Goal: Task Accomplishment & Management: Use online tool/utility

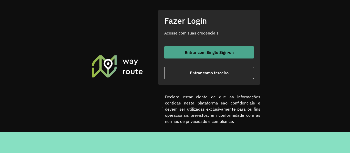
click at [190, 52] on span "Entrar com Single Sign-on" at bounding box center [209, 52] width 49 height 4
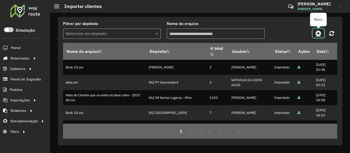
click at [315, 32] on link at bounding box center [318, 33] width 12 height 9
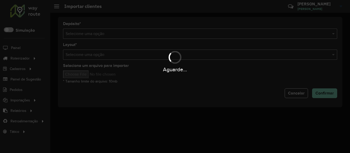
click at [239, 32] on div "Aguarde..." at bounding box center [175, 76] width 350 height 153
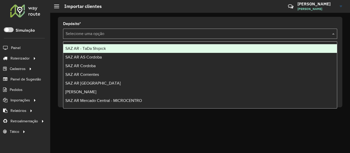
click at [239, 32] on input "text" at bounding box center [195, 34] width 259 height 6
click at [139, 45] on div "SAZ AR - TaDa Shipick" at bounding box center [199, 48] width 273 height 9
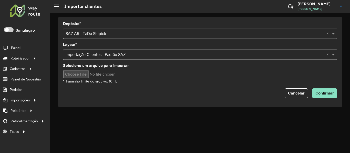
click at [92, 72] on input "Selecione um arquivo para importar" at bounding box center [106, 75] width 87 height 8
type input "**********"
click at [325, 95] on span "Confirmar" at bounding box center [324, 93] width 18 height 4
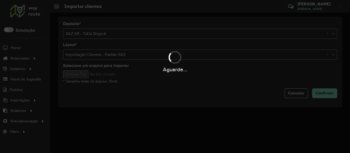
drag, startPoint x: 155, startPoint y: 29, endPoint x: 197, endPoint y: 33, distance: 42.2
click at [197, 33] on div "Aguarde..." at bounding box center [175, 76] width 350 height 153
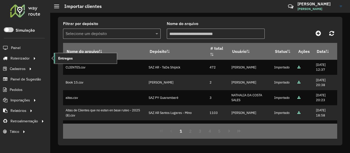
click at [75, 61] on link "Entregas" at bounding box center [85, 58] width 63 height 10
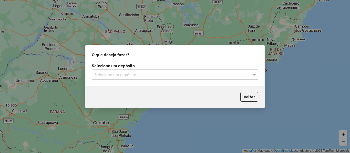
click at [143, 64] on label "Selecione um depósito" at bounding box center [175, 66] width 166 height 6
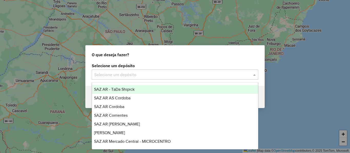
click at [144, 74] on input "text" at bounding box center [169, 75] width 151 height 6
click at [137, 91] on div "SAZ AR - TaDa Shipick" at bounding box center [175, 89] width 166 height 9
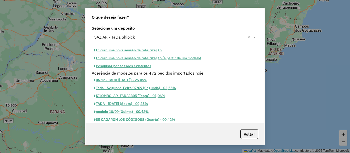
click at [145, 67] on button "Pesquisar por sessões existentes" at bounding box center [123, 66] width 62 height 8
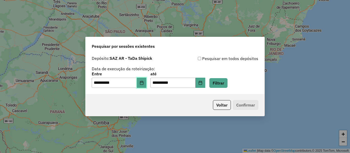
click at [146, 84] on button "Choose Date" at bounding box center [142, 83] width 10 height 10
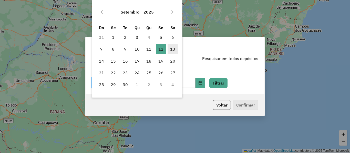
click at [170, 47] on span "13" at bounding box center [172, 49] width 10 height 10
type input "**********"
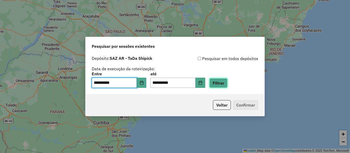
click at [225, 82] on button "Filtrar" at bounding box center [218, 83] width 18 height 10
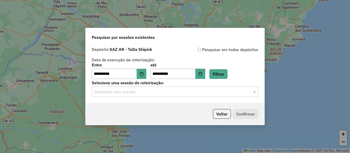
click at [213, 96] on div "Selecione uma sessão" at bounding box center [175, 92] width 166 height 10
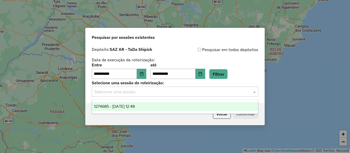
click at [213, 96] on div "Selecione uma sessão" at bounding box center [175, 92] width 166 height 10
click at [174, 106] on div "1274685 - 13/09/2025 12:48" at bounding box center [175, 106] width 166 height 9
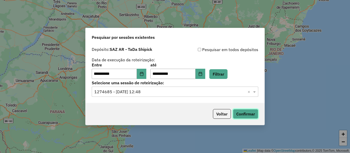
click at [249, 114] on button "Confirmar" at bounding box center [245, 114] width 25 height 10
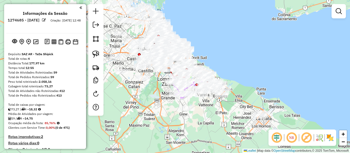
drag, startPoint x: 261, startPoint y: 85, endPoint x: 221, endPoint y: 62, distance: 46.9
click at [227, 57] on div "Janela de atendimento Grade de atendimento Capacidade Transportadoras Veículos …" at bounding box center [175, 76] width 350 height 153
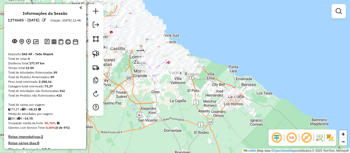
click at [327, 135] on img at bounding box center [330, 138] width 8 height 8
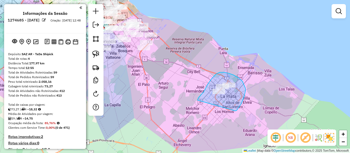
drag, startPoint x: 236, startPoint y: 111, endPoint x: 205, endPoint y: 110, distance: 30.5
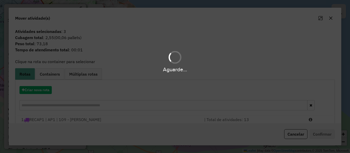
click at [49, 90] on hb-app "Aguarde... Pop-up bloqueado! Seu navegador bloqueou automáticamente a abertura …" at bounding box center [175, 76] width 350 height 153
click at [49, 90] on button "Criar nova rota" at bounding box center [35, 90] width 32 height 8
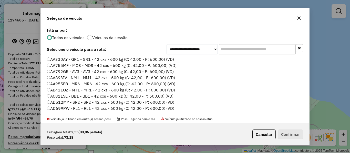
click at [49, 90] on div "**********" at bounding box center [175, 76] width 350 height 153
click at [155, 62] on label "AA755MF - MO8 - MO8 - 42 cxs - 600 kg (C: 42,00 - P: 600,00) (VD)" at bounding box center [112, 65] width 130 height 6
click at [286, 132] on button "Confirmar" at bounding box center [290, 135] width 25 height 10
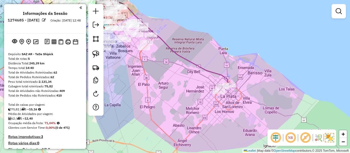
click at [181, 55] on icon at bounding box center [132, 35] width 195 height 100
select select "**********"
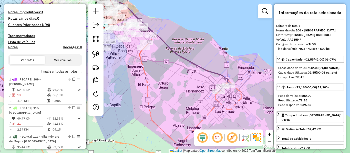
scroll to position [292, 0]
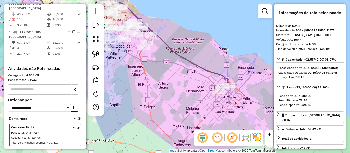
click at [191, 102] on div "Janela de atendimento Grade de atendimento Capacidade Transportadoras Veículos …" at bounding box center [175, 76] width 350 height 153
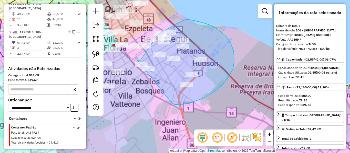
drag, startPoint x: 173, startPoint y: 104, endPoint x: 136, endPoint y: 77, distance: 45.6
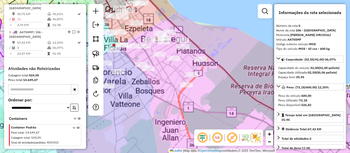
click at [197, 115] on div "Janela de atendimento Grade de atendimento Capacidade Transportadoras Veículos …" at bounding box center [175, 76] width 350 height 153
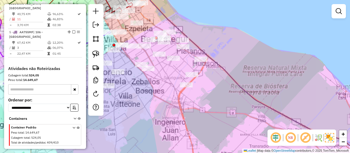
click at [235, 83] on icon at bounding box center [164, 72] width 389 height 175
select select "**********"
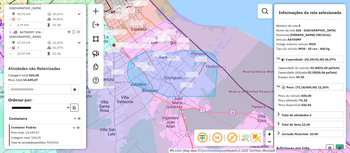
drag, startPoint x: 216, startPoint y: 83, endPoint x: 201, endPoint y: 102, distance: 24.6
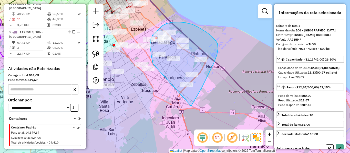
drag, startPoint x: 191, startPoint y: 106, endPoint x: 157, endPoint y: 67, distance: 51.4
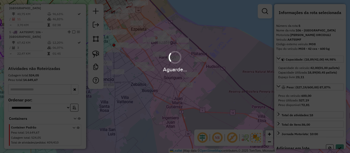
select select "**********"
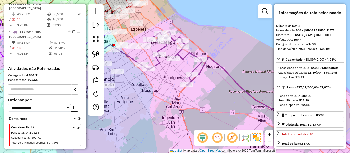
click at [179, 53] on icon at bounding box center [250, 100] width 219 height 137
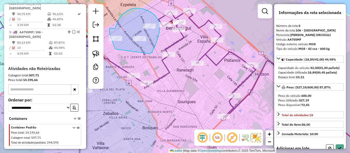
drag, startPoint x: 149, startPoint y: 54, endPoint x: 122, endPoint y: 53, distance: 27.7
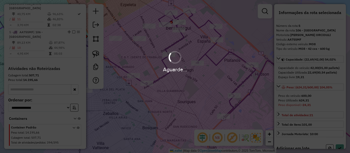
select select "**********"
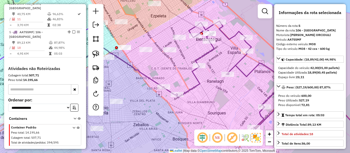
drag, startPoint x: 128, startPoint y: 59, endPoint x: 158, endPoint y: 70, distance: 32.2
click at [158, 70] on div "Janela de atendimento Grade de atendimento Capacidade Transportadoras Veículos …" at bounding box center [175, 76] width 350 height 153
click at [192, 72] on icon at bounding box center [274, 86] width 222 height 131
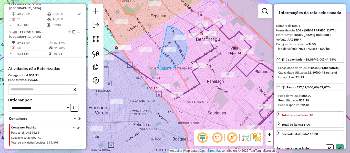
drag, startPoint x: 158, startPoint y: 69, endPoint x: 164, endPoint y: 27, distance: 41.7
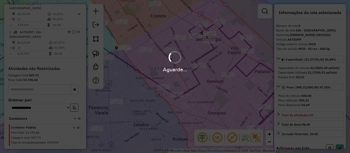
select select "**********"
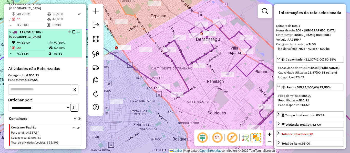
click at [73, 30] on em at bounding box center [73, 31] width 3 height 3
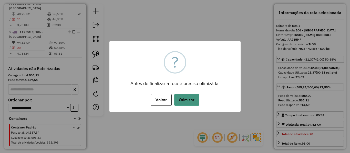
click at [190, 98] on button "Otimizar" at bounding box center [186, 100] width 25 height 12
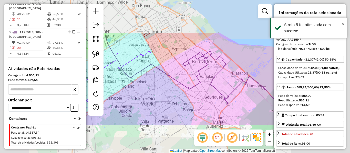
click at [200, 81] on icon at bounding box center [237, 84] width 111 height 66
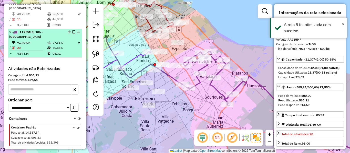
click at [72, 30] on em at bounding box center [73, 31] width 3 height 3
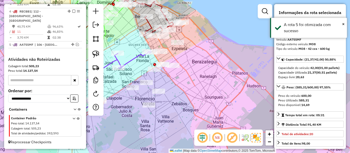
scroll to position [274, 0]
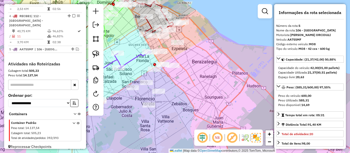
click at [209, 82] on div "Janela de atendimento Grade de atendimento Capacidade Transportadoras Veículos …" at bounding box center [175, 76] width 350 height 153
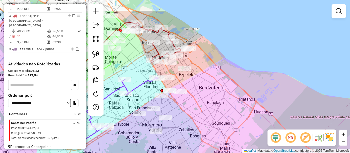
drag, startPoint x: 199, startPoint y: 75, endPoint x: 205, endPoint y: 96, distance: 21.5
click at [205, 96] on div "Janela de atendimento Grade de atendimento Capacidade Transportadoras Veículos …" at bounding box center [175, 76] width 350 height 153
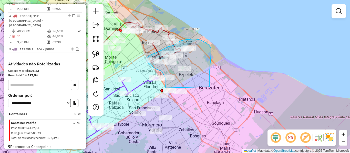
drag, startPoint x: 211, startPoint y: 55, endPoint x: 196, endPoint y: 105, distance: 52.2
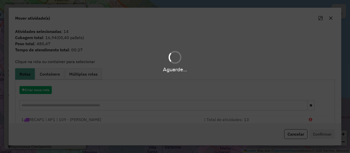
click at [44, 92] on div "Aguarde..." at bounding box center [175, 76] width 350 height 153
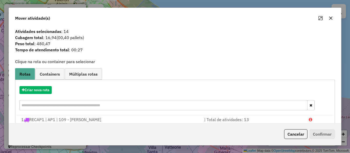
click at [44, 92] on hb-app "Aguarde... Pop-up bloqueado! Seu navegador bloqueou automáticamente a abertura …" at bounding box center [175, 76] width 350 height 153
click at [44, 92] on button "Criar nova rota" at bounding box center [35, 90] width 32 height 8
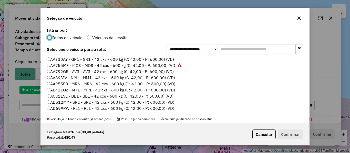
scroll to position [3, 2]
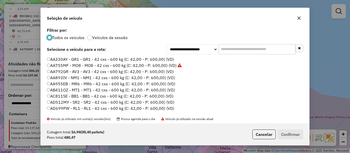
click at [167, 73] on label "AA792GR - AV3 - AV3 - 42 cxs - 600 kg (C: 42,00 - P: 600,00) (VD)" at bounding box center [110, 72] width 127 height 6
click at [169, 61] on label "AA330AY - GR1 - GR1 - 42 cxs - 600 kg (C: 42,00 - P: 600,00) (VD)" at bounding box center [110, 59] width 127 height 6
click at [288, 135] on button "Confirmar" at bounding box center [290, 135] width 25 height 10
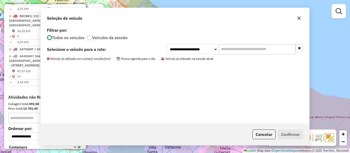
scroll to position [263, 0]
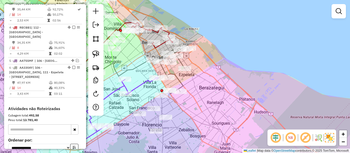
click at [183, 63] on icon at bounding box center [171, 69] width 37 height 49
select select "**********"
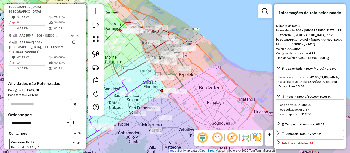
scroll to position [308, 0]
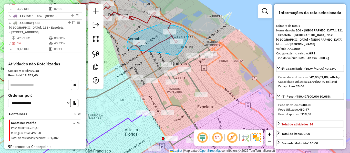
drag, startPoint x: 172, startPoint y: 55, endPoint x: 146, endPoint y: 59, distance: 26.1
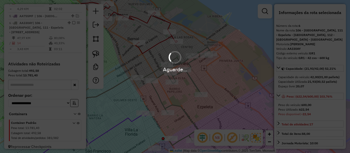
select select "**********"
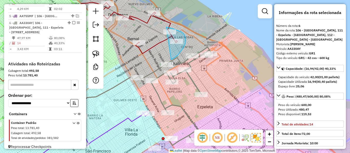
drag, startPoint x: 171, startPoint y: 60, endPoint x: 157, endPoint y: 40, distance: 23.7
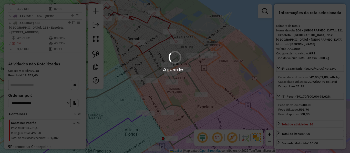
select select "**********"
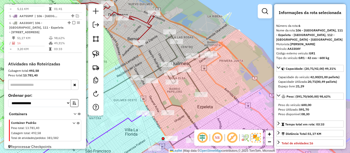
click at [174, 57] on icon at bounding box center [174, 88] width 75 height 113
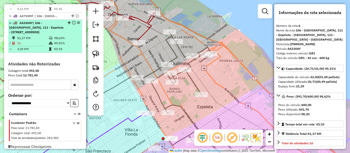
click at [72, 21] on em at bounding box center [73, 22] width 3 height 3
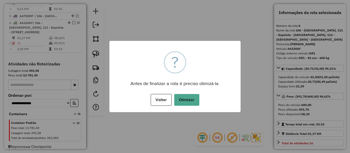
click at [197, 69] on div "× ? Antes de finalizar a rota é preciso otimizá-la. Voltar No Otimizar" at bounding box center [174, 76] width 131 height 71
click at [193, 97] on button "Otimizar" at bounding box center [186, 100] width 25 height 12
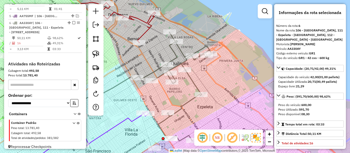
click at [214, 80] on div "Janela de atendimento Grade de atendimento Capacidade Transportadoras Veículos …" at bounding box center [175, 76] width 350 height 153
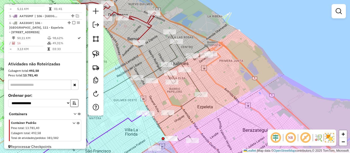
drag, startPoint x: 222, startPoint y: 96, endPoint x: 223, endPoint y: 59, distance: 37.7
click at [226, 58] on div "Janela de atendimento Grade de atendimento Capacidade Transportadoras Veículos …" at bounding box center [175, 76] width 350 height 153
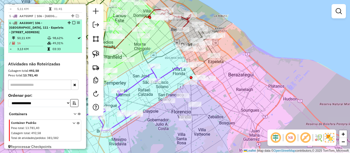
click at [72, 21] on em at bounding box center [73, 22] width 3 height 3
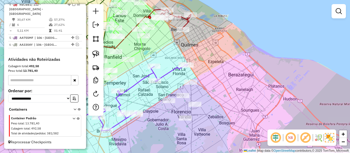
scroll to position [281, 0]
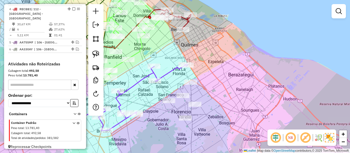
drag, startPoint x: 233, startPoint y: 122, endPoint x: 239, endPoint y: 116, distance: 8.3
click at [235, 119] on div "Rota 1 - Placa RECAP1 483849 - Juan Lucas Cichero Janela de atendimento Grade d…" at bounding box center [175, 76] width 350 height 153
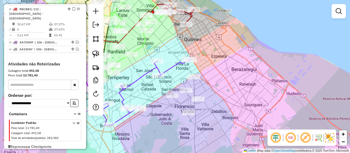
click at [279, 83] on div "Janela de atendimento Grade de atendimento Capacidade Transportadoras Veículos …" at bounding box center [175, 76] width 350 height 153
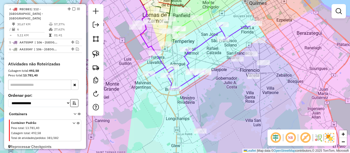
click at [233, 36] on icon at bounding box center [202, 55] width 107 height 67
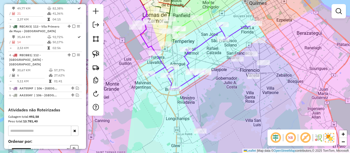
select select "**********"
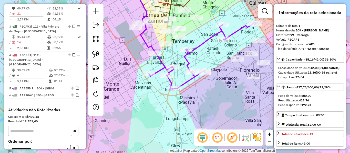
scroll to position [197, 0]
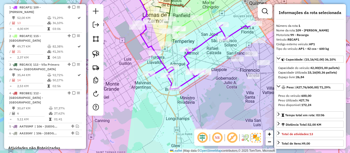
drag, startPoint x: 225, startPoint y: 89, endPoint x: 221, endPoint y: 87, distance: 4.0
click at [221, 87] on div "Janela de atendimento Grade de atendimento Capacidade Transportadoras Veículos …" at bounding box center [175, 76] width 350 height 153
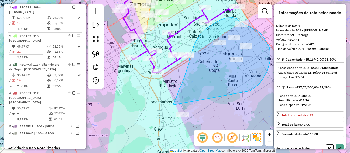
drag, startPoint x: 264, startPoint y: 38, endPoint x: 185, endPoint y: 130, distance: 121.5
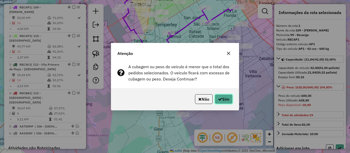
click at [228, 98] on button "Sim" at bounding box center [224, 99] width 18 height 10
select select "**********"
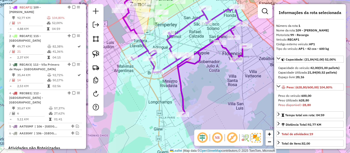
drag, startPoint x: 211, startPoint y: 68, endPoint x: 202, endPoint y: 58, distance: 13.4
click at [211, 69] on div "Janela de atendimento Grade de atendimento Capacidade Transportadoras Veículos …" at bounding box center [175, 76] width 350 height 153
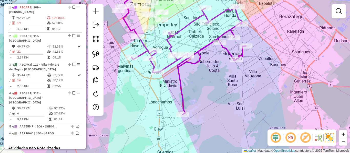
click at [200, 58] on icon at bounding box center [188, 60] width 114 height 109
select select "**********"
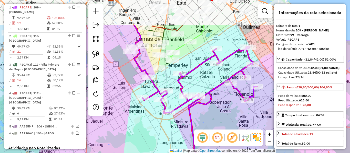
drag, startPoint x: 219, startPoint y: 75, endPoint x: 224, endPoint y: 97, distance: 22.2
click at [224, 97] on div "Janela de atendimento Grade de atendimento Capacidade Transportadoras Veículos …" at bounding box center [175, 76] width 350 height 153
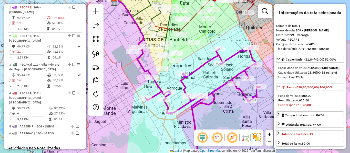
drag, startPoint x: 203, startPoint y: 53, endPoint x: 219, endPoint y: 53, distance: 15.9
click at [219, 53] on div "Janela de atendimento Grade de atendimento Capacidade Transportadoras Veículos …" at bounding box center [175, 76] width 350 height 153
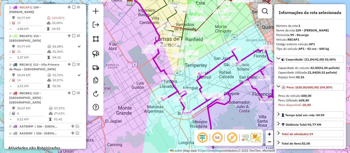
click at [218, 63] on icon at bounding box center [218, 100] width 114 height 109
click at [217, 66] on icon at bounding box center [218, 100] width 114 height 109
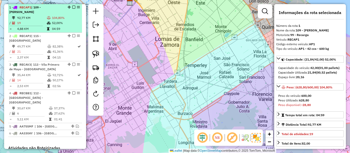
click at [55, 20] on td "52,00%" at bounding box center [66, 22] width 28 height 5
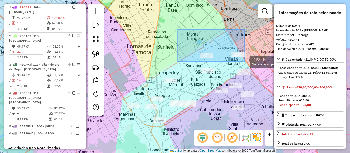
drag, startPoint x: 188, startPoint y: 40, endPoint x: 245, endPoint y: 62, distance: 60.0
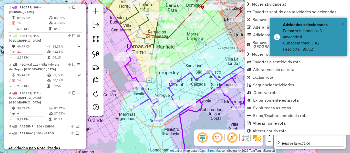
click at [210, 78] on div "Janela de atendimento Grade de atendimento Capacidade Transportadoras Veículos …" at bounding box center [175, 76] width 350 height 153
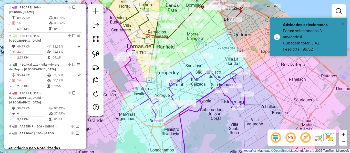
click at [215, 78] on icon at bounding box center [190, 115] width 114 height 96
select select "**********"
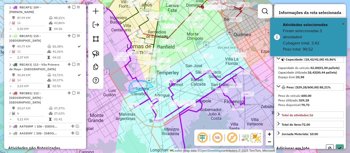
drag, startPoint x: 153, startPoint y: 87, endPoint x: 149, endPoint y: 95, distance: 9.2
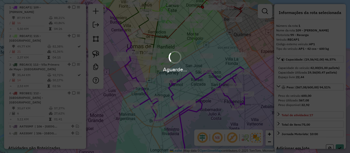
select select "**********"
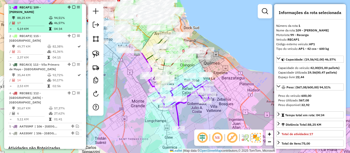
click at [72, 6] on em at bounding box center [73, 7] width 3 height 3
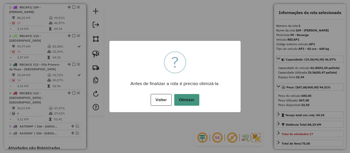
click at [182, 99] on button "Otimizar" at bounding box center [186, 100] width 25 height 12
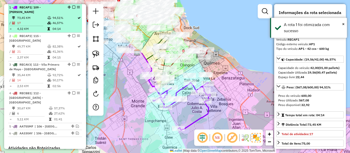
click at [72, 8] on em at bounding box center [73, 7] width 3 height 3
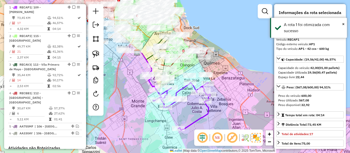
scroll to position [175, 0]
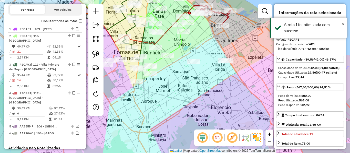
drag, startPoint x: 210, startPoint y: 95, endPoint x: 231, endPoint y: 110, distance: 25.8
click at [231, 110] on div "Janela de atendimento Grade de atendimento Capacidade Transportadoras Veículos …" at bounding box center [175, 76] width 350 height 153
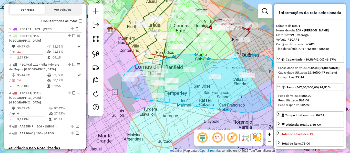
drag, startPoint x: 274, startPoint y: 101, endPoint x: 167, endPoint y: 122, distance: 109.5
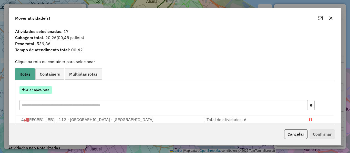
click at [50, 89] on button "Criar nova rota" at bounding box center [35, 90] width 32 height 8
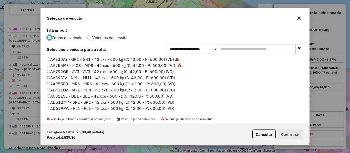
scroll to position [3, 2]
click at [169, 71] on label "AA792GR - AV3 - AV3 - 42 cxs - 600 kg (C: 42,00 - P: 600,00) (VD)" at bounding box center [110, 72] width 127 height 6
click at [287, 131] on button "Confirmar" at bounding box center [290, 135] width 25 height 10
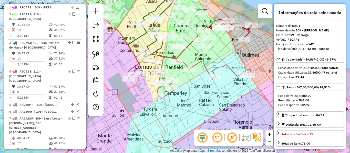
click at [208, 71] on icon at bounding box center [187, 78] width 123 height 42
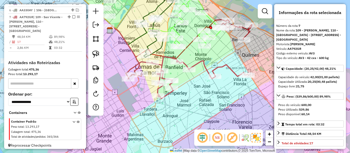
scroll to position [304, 0]
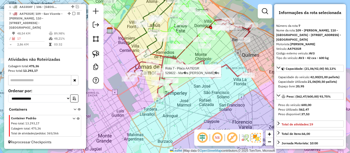
select select "**********"
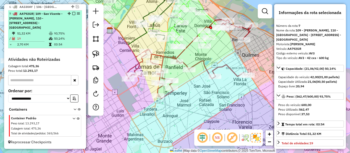
click at [72, 12] on em at bounding box center [73, 13] width 3 height 3
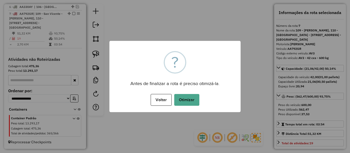
drag, startPoint x: 190, startPoint y: 101, endPoint x: 188, endPoint y: 98, distance: 3.3
click at [190, 101] on button "Otimizar" at bounding box center [186, 100] width 25 height 12
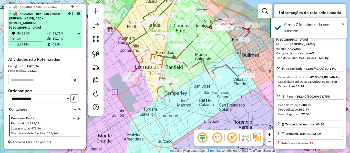
click at [73, 12] on em at bounding box center [73, 13] width 3 height 3
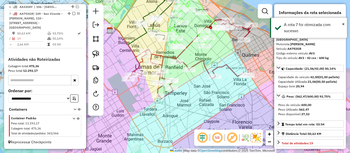
scroll to position [267, 0]
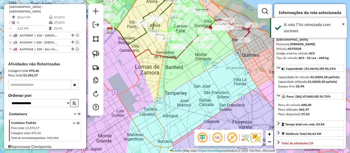
click at [223, 67] on div "Janela de atendimento Grade de atendimento Capacidade Transportadoras Veículos …" at bounding box center [175, 76] width 350 height 153
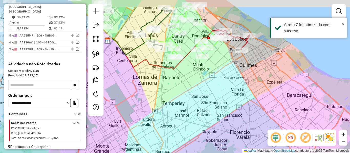
drag, startPoint x: 227, startPoint y: 68, endPoint x: 215, endPoint y: 110, distance: 43.8
click at [215, 110] on div "Janela de atendimento Grade de atendimento Capacidade Transportadoras Veículos …" at bounding box center [175, 76] width 350 height 153
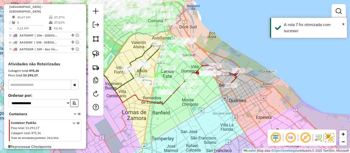
click at [237, 79] on icon at bounding box center [223, 75] width 31 height 19
select select "**********"
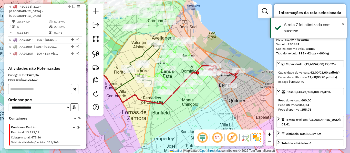
scroll to position [261, 0]
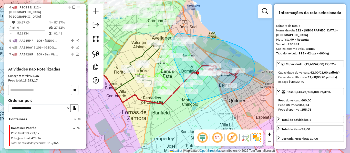
drag, startPoint x: 242, startPoint y: 88, endPoint x: 200, endPoint y: 104, distance: 44.6
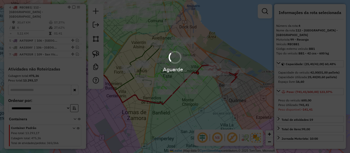
select select "**********"
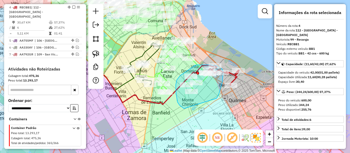
drag, startPoint x: 216, startPoint y: 99, endPoint x: 198, endPoint y: 111, distance: 21.9
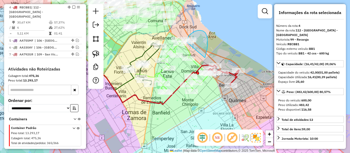
drag, startPoint x: 206, startPoint y: 35, endPoint x: 187, endPoint y: 46, distance: 21.8
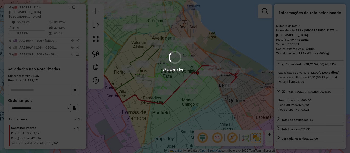
select select "**********"
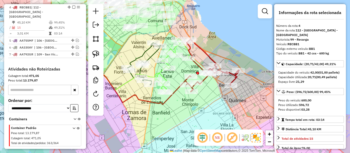
click at [197, 46] on icon at bounding box center [212, 65] width 54 height 52
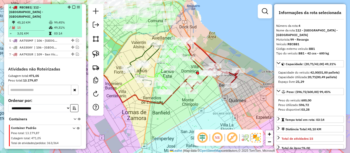
click at [72, 7] on em at bounding box center [73, 7] width 3 height 3
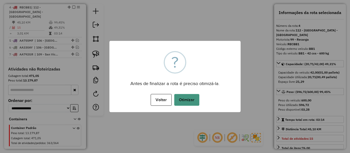
click at [197, 101] on button "Otimizar" at bounding box center [186, 100] width 25 height 12
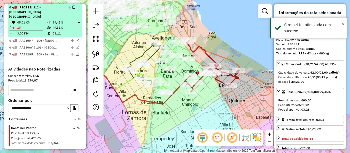
click at [72, 7] on em at bounding box center [73, 7] width 3 height 3
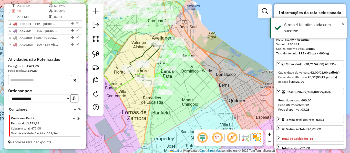
scroll to position [240, 0]
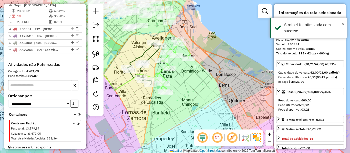
click at [185, 52] on div "Rota 2 - Placa RECAP2 489015 - Ezequiel Iglesias Janela de atendimento Grade de…" at bounding box center [175, 76] width 350 height 153
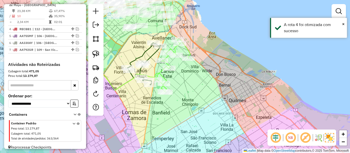
click at [187, 52] on icon at bounding box center [173, 66] width 36 height 54
select select "**********"
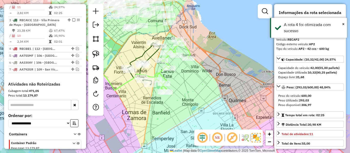
scroll to position [204, 0]
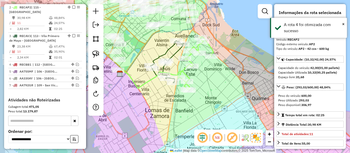
drag, startPoint x: 184, startPoint y: 81, endPoint x: 210, endPoint y: 78, distance: 26.2
click at [210, 78] on div "Janela de atendimento Grade de atendimento Capacidade Transportadoras Veículos …" at bounding box center [175, 76] width 350 height 153
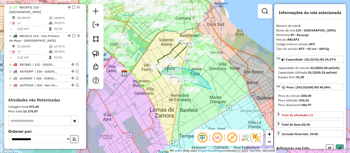
drag, startPoint x: 202, startPoint y: 77, endPoint x: 171, endPoint y: 93, distance: 34.7
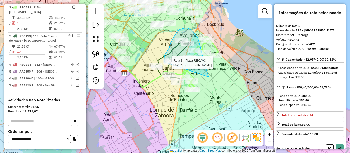
drag, startPoint x: 189, startPoint y: 29, endPoint x: 171, endPoint y: 71, distance: 45.8
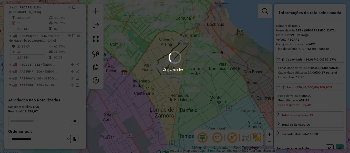
select select "**********"
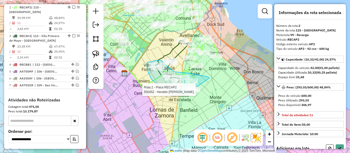
click at [192, 91] on div "Rota 2 - Placa RECAP2 550452 - Heraldo Carlos Klimczuk Janela de atendimento Gr…" at bounding box center [175, 76] width 350 height 153
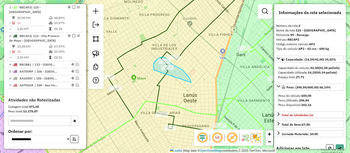
drag, startPoint x: 191, startPoint y: 83, endPoint x: 177, endPoint y: 89, distance: 15.0
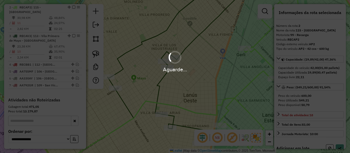
select select "**********"
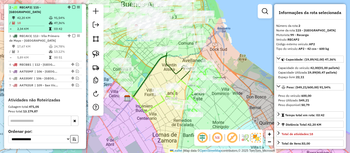
click at [73, 7] on em at bounding box center [73, 7] width 3 height 3
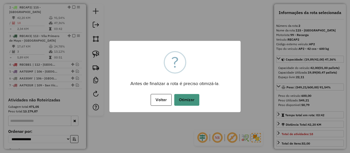
click at [193, 96] on button "Otimizar" at bounding box center [186, 100] width 25 height 12
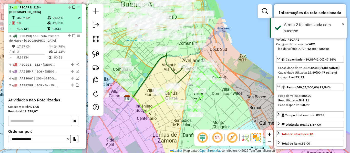
click at [73, 6] on em at bounding box center [73, 7] width 3 height 3
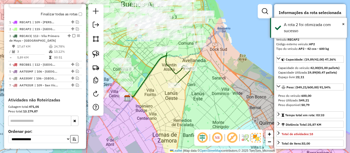
click at [170, 71] on icon at bounding box center [154, 76] width 58 height 46
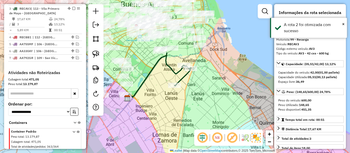
scroll to position [211, 0]
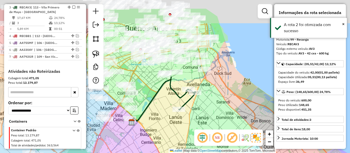
drag, startPoint x: 171, startPoint y: 67, endPoint x: 180, endPoint y: 91, distance: 25.4
click at [176, 92] on icon at bounding box center [159, 100] width 58 height 46
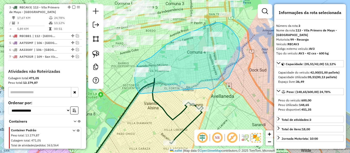
drag, startPoint x: 209, startPoint y: 89, endPoint x: 145, endPoint y: 98, distance: 64.0
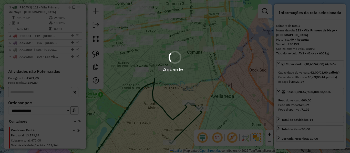
select select "**********"
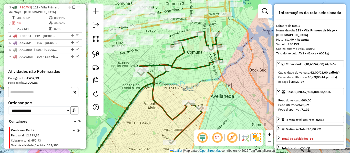
click at [154, 81] on icon at bounding box center [180, 87] width 86 height 112
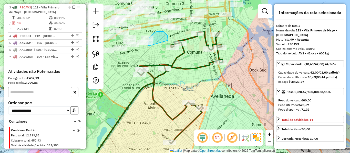
drag, startPoint x: 168, startPoint y: 40, endPoint x: 149, endPoint y: 50, distance: 21.2
click at [149, 45] on div at bounding box center [142, 42] width 13 height 5
drag, startPoint x: 152, startPoint y: 54, endPoint x: 142, endPoint y: 50, distance: 10.8
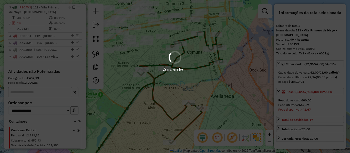
select select "**********"
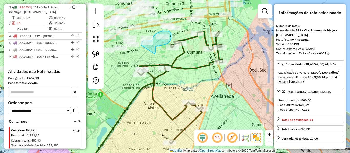
drag, startPoint x: 155, startPoint y: 47, endPoint x: 145, endPoint y: 59, distance: 16.0
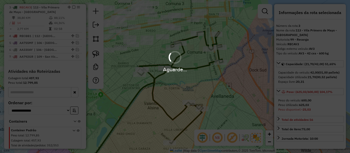
select select "**********"
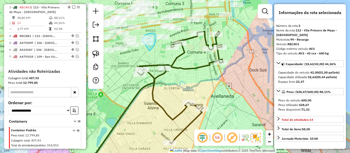
drag, startPoint x: 156, startPoint y: 39, endPoint x: 149, endPoint y: 59, distance: 20.7
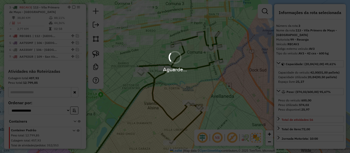
select select "**********"
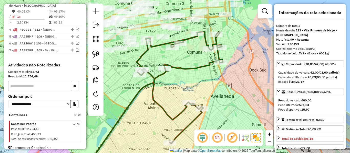
click at [180, 68] on icon at bounding box center [179, 87] width 86 height 112
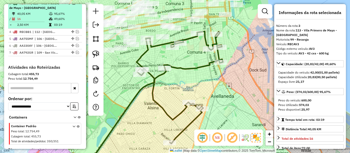
scroll to position [205, 0]
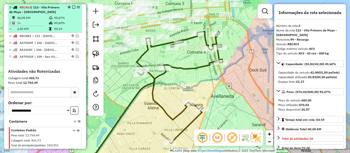
click at [72, 8] on em at bounding box center [73, 7] width 3 height 3
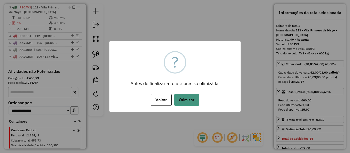
click at [182, 97] on button "Otimizar" at bounding box center [186, 100] width 25 height 12
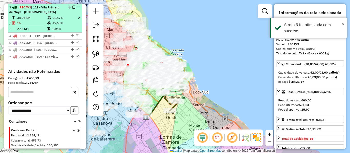
click at [73, 6] on em at bounding box center [73, 7] width 3 height 3
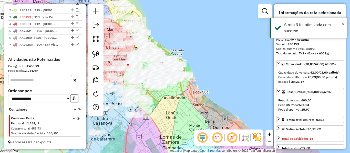
scroll to position [195, 0]
drag, startPoint x: 192, startPoint y: 104, endPoint x: 183, endPoint y: 113, distance: 12.7
click at [192, 105] on div "Janela de atendimento Grade de atendimento Capacidade Transportadoras Veículos …" at bounding box center [175, 76] width 350 height 153
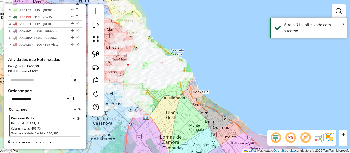
click at [262, 94] on div "Janela de atendimento Grade de atendimento Capacidade Transportadoras Veículos …" at bounding box center [175, 76] width 350 height 153
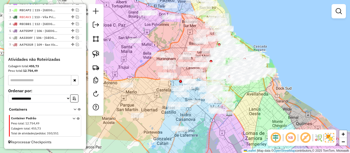
drag, startPoint x: 260, startPoint y: 116, endPoint x: 262, endPoint y: 120, distance: 4.1
click at [262, 120] on div "Janela de atendimento Grade de atendimento Capacidade Transportadoras Veículos …" at bounding box center [175, 76] width 350 height 153
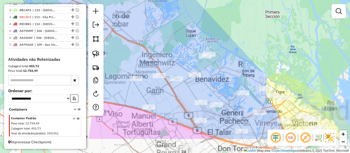
click at [233, 76] on div "Janela de atendimento Grade de atendimento Capacidade Transportadoras Veículos …" at bounding box center [175, 76] width 350 height 153
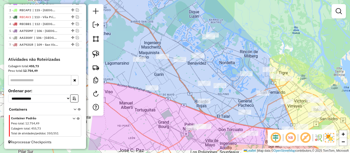
drag, startPoint x: 232, startPoint y: 58, endPoint x: 234, endPoint y: 51, distance: 7.2
click at [234, 51] on div "Janela de atendimento Grade de atendimento Capacidade Transportadoras Veículos …" at bounding box center [175, 76] width 350 height 153
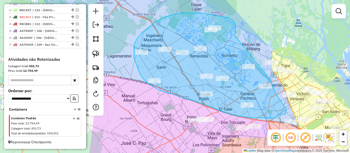
drag, startPoint x: 235, startPoint y: 24, endPoint x: 262, endPoint y: 68, distance: 51.1
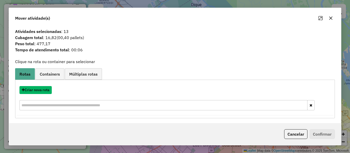
click at [48, 87] on button "Criar nova rota" at bounding box center [35, 90] width 32 height 8
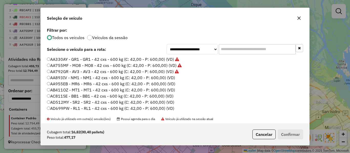
scroll to position [3, 2]
click at [160, 77] on label "AA893IV - NM1 - NM1 - 42 cxs - 600 kg (C: 42,00 - P: 600,00) (VD)" at bounding box center [111, 78] width 128 height 6
drag, startPoint x: 291, startPoint y: 138, endPoint x: 288, endPoint y: 133, distance: 6.5
click at [291, 138] on button "Confirmar" at bounding box center [290, 135] width 25 height 10
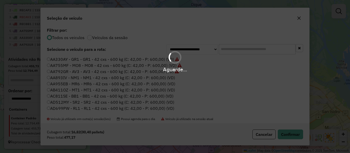
scroll to position [211, 0]
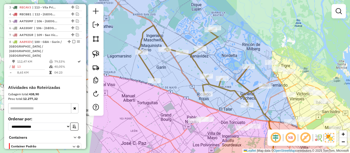
click at [237, 94] on icon at bounding box center [202, 65] width 126 height 80
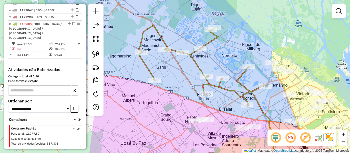
select select "**********"
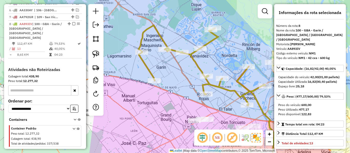
scroll to position [230, 0]
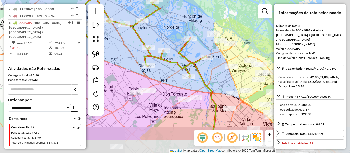
drag, startPoint x: 265, startPoint y: 96, endPoint x: 212, endPoint y: 76, distance: 57.5
click at [212, 76] on div "Janela de atendimento Grade de atendimento Capacidade Transportadoras Veículos …" at bounding box center [175, 76] width 350 height 153
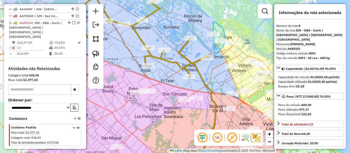
drag, startPoint x: 222, startPoint y: 28, endPoint x: 187, endPoint y: 35, distance: 35.8
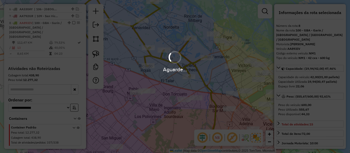
select select "**********"
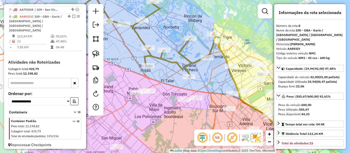
scroll to position [224, 0]
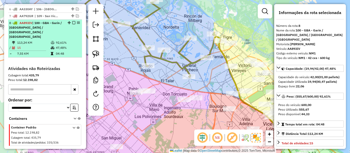
click at [72, 23] on em at bounding box center [73, 22] width 3 height 3
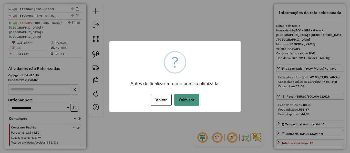
click at [186, 100] on button "Otimizar" at bounding box center [186, 100] width 25 height 12
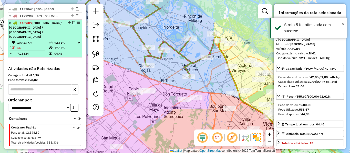
click at [72, 22] on em at bounding box center [73, 22] width 3 height 3
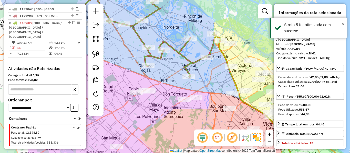
scroll to position [202, 0]
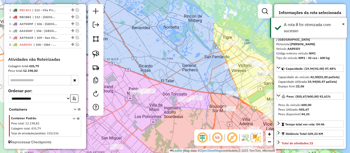
click at [192, 57] on div "Janela de atendimento Grade de atendimento Capacidade Transportadoras Veículos …" at bounding box center [175, 76] width 350 height 153
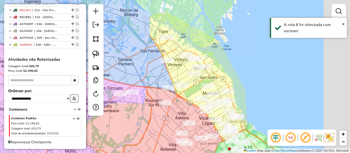
drag, startPoint x: 195, startPoint y: 67, endPoint x: 131, endPoint y: 61, distance: 64.3
click at [131, 61] on div "Janela de atendimento Grade de atendimento Capacidade Transportadoras Veículos …" at bounding box center [175, 76] width 350 height 153
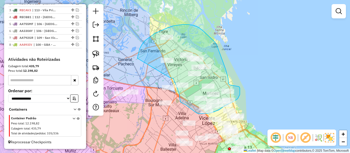
drag, startPoint x: 138, startPoint y: 58, endPoint x: 168, endPoint y: 77, distance: 36.7
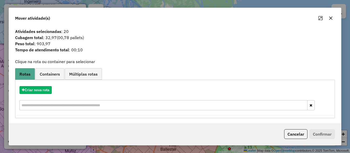
click at [293, 132] on button "Cancelar" at bounding box center [295, 135] width 23 height 10
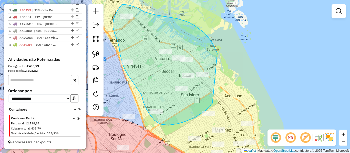
drag, startPoint x: 211, startPoint y: 41, endPoint x: 223, endPoint y: 97, distance: 57.9
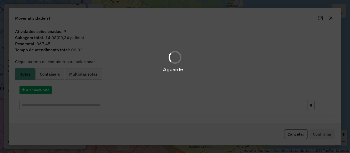
click at [43, 90] on div "Aguarde..." at bounding box center [175, 76] width 350 height 153
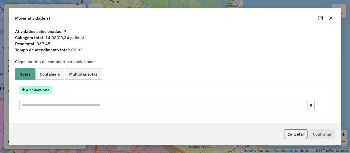
click at [46, 88] on button "Criar nova rota" at bounding box center [35, 90] width 32 height 8
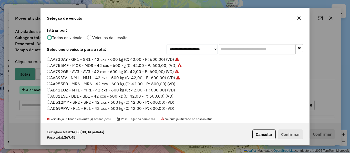
scroll to position [3, 2]
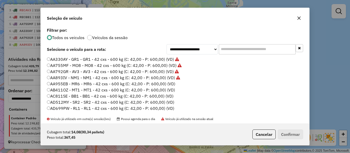
click at [174, 84] on label "AA955EB - MR6 - MR6 - 42 cxs - 600 kg (C: 42,00 - P: 600,00) (VD)" at bounding box center [111, 84] width 128 height 6
click at [292, 133] on button "Confirmar" at bounding box center [290, 135] width 25 height 10
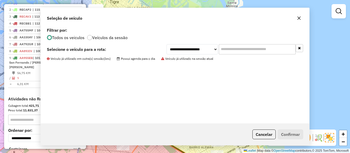
scroll to position [230, 0]
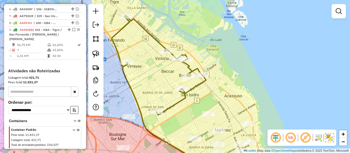
click at [197, 85] on icon at bounding box center [159, 65] width 94 height 100
select select "**********"
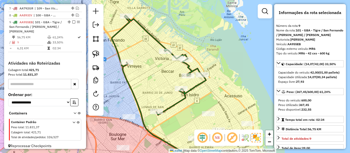
scroll to position [241, 0]
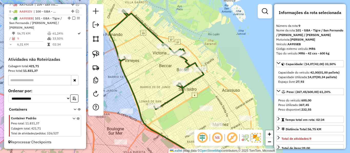
drag, startPoint x: 211, startPoint y: 95, endPoint x: 188, endPoint y: 70, distance: 34.1
click at [179, 67] on div "Janela de atendimento Grade de atendimento Capacidade Transportadoras Veículos …" at bounding box center [175, 76] width 350 height 153
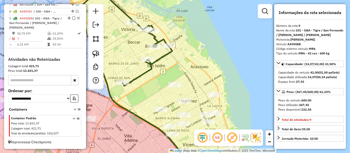
drag, startPoint x: 174, startPoint y: 70, endPoint x: 179, endPoint y: 104, distance: 34.5
click at [179, 104] on div "Janela de atendimento Grade de atendimento Capacidade Transportadoras Veículos …" at bounding box center [175, 76] width 350 height 153
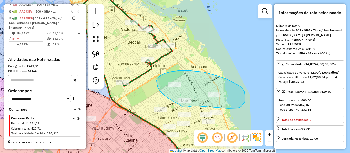
drag, startPoint x: 156, startPoint y: 81, endPoint x: 183, endPoint y: 107, distance: 37.5
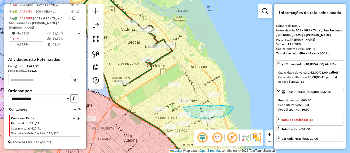
click at [189, 116] on div "Janela de atendimento Grade de atendimento Capacidade Transportadoras Veículos …" at bounding box center [175, 76] width 350 height 153
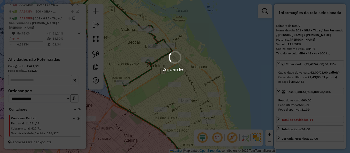
select select "**********"
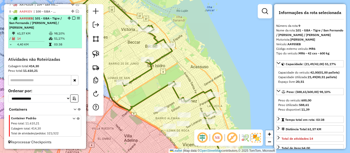
click at [72, 17] on em at bounding box center [73, 18] width 3 height 3
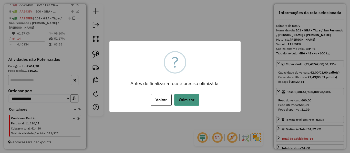
click at [192, 99] on button "Otimizar" at bounding box center [186, 100] width 25 height 12
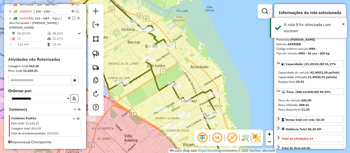
click at [215, 70] on div "Janela de atendimento Grade de atendimento Capacidade Transportadoras Veículos …" at bounding box center [175, 76] width 350 height 153
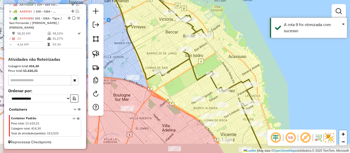
drag, startPoint x: 204, startPoint y: 72, endPoint x: 250, endPoint y: 60, distance: 48.2
click at [250, 60] on div "Janela de atendimento Grade de atendimento Capacidade Transportadoras Veículos …" at bounding box center [175, 76] width 350 height 153
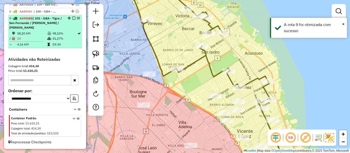
click at [73, 19] on em at bounding box center [73, 18] width 3 height 3
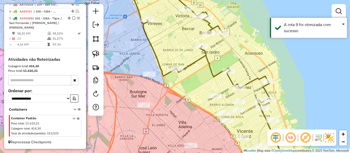
scroll to position [209, 0]
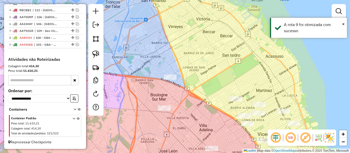
drag, startPoint x: 159, startPoint y: 38, endPoint x: 192, endPoint y: 41, distance: 33.2
click at [186, 41] on div "Janela de atendimento Grade de atendimento Capacidade Transportadoras Veículos …" at bounding box center [175, 76] width 350 height 153
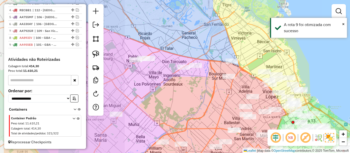
drag, startPoint x: 174, startPoint y: 42, endPoint x: 228, endPoint y: 44, distance: 53.5
click at [228, 44] on div "Janela de atendimento Grade de atendimento Capacidade Transportadoras Veículos …" at bounding box center [175, 76] width 350 height 153
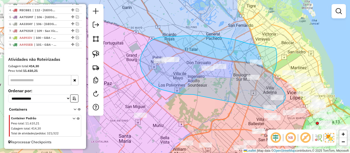
drag, startPoint x: 183, startPoint y: 94, endPoint x: 265, endPoint y: 111, distance: 83.4
click at [265, 111] on div "Janela de atendimento Grade de atendimento Capacidade Transportadoras Veículos …" at bounding box center [175, 76] width 350 height 153
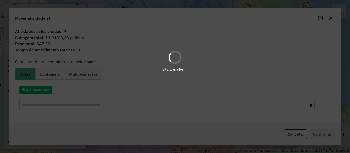
click at [48, 93] on div "Aguarde..." at bounding box center [175, 76] width 350 height 153
click at [50, 90] on button "Criar nova rota" at bounding box center [35, 90] width 32 height 8
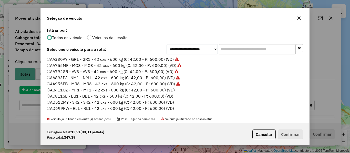
click at [50, 90] on div "**********" at bounding box center [175, 76] width 350 height 153
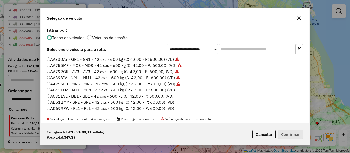
click at [170, 91] on label "AB411OZ - MT1 - MT1 - 42 cxs - 600 kg (C: 42,00 - P: 600,00) (VD)" at bounding box center [111, 90] width 128 height 6
click at [282, 141] on div "Cubagem total: 13,91 (00,33 pallets) Peso total: 347,39 Cancelar Confirmar" at bounding box center [175, 135] width 268 height 22
click at [287, 134] on button "Confirmar" at bounding box center [290, 135] width 25 height 10
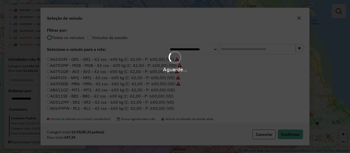
scroll to position [241, 0]
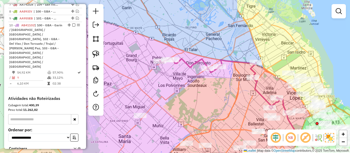
click at [255, 86] on icon at bounding box center [220, 84] width 120 height 52
select select "**********"
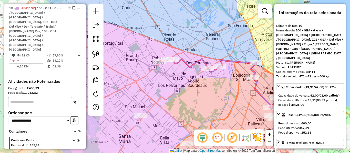
scroll to position [259, 0]
drag, startPoint x: 228, startPoint y: 89, endPoint x: 190, endPoint y: 73, distance: 41.2
click at [190, 73] on div "Janela de atendimento Grade de atendimento Capacidade Transportadoras Veículos …" at bounding box center [175, 76] width 350 height 153
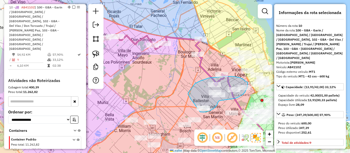
drag, startPoint x: 200, startPoint y: 81, endPoint x: 189, endPoint y: 89, distance: 13.4
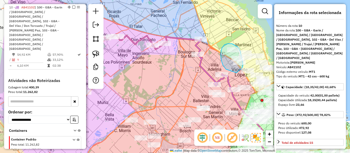
drag, startPoint x: 225, startPoint y: 68, endPoint x: 236, endPoint y: 74, distance: 12.4
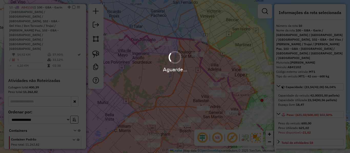
select select "**********"
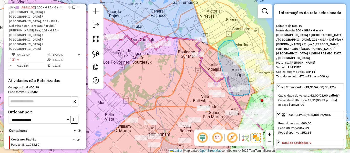
drag, startPoint x: 218, startPoint y: 56, endPoint x: 224, endPoint y: 88, distance: 33.1
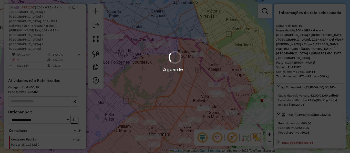
select select "**********"
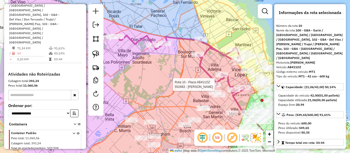
scroll to position [256, 0]
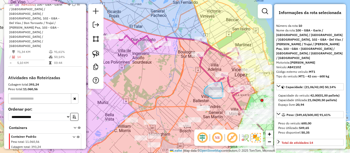
drag, startPoint x: 204, startPoint y: 91, endPoint x: 213, endPoint y: 99, distance: 11.6
click at [213, 99] on div "Janela de atendimento Grade de atendimento Capacidade Transportadoras Veículos …" at bounding box center [175, 76] width 350 height 153
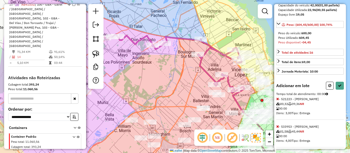
click at [278, 125] on icon at bounding box center [277, 127] width 3 height 4
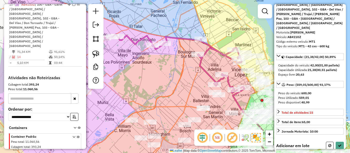
scroll to position [0, 0]
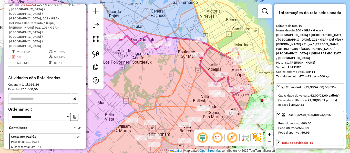
select select "**********"
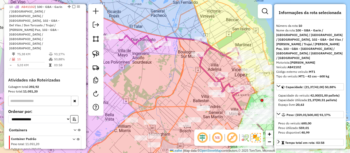
scroll to position [253, 0]
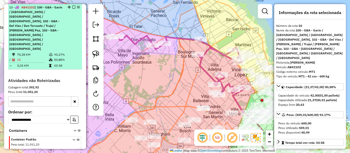
click at [72, 7] on em at bounding box center [73, 7] width 3 height 3
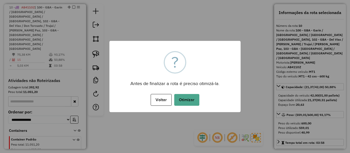
click at [195, 80] on div "Antes de finalizar a rota é preciso otimizá-la." at bounding box center [174, 82] width 131 height 12
click at [187, 104] on button "Otimizar" at bounding box center [186, 100] width 25 height 12
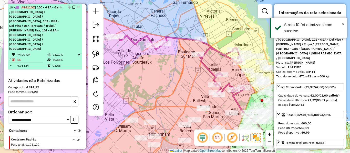
click at [72, 6] on em at bounding box center [73, 7] width 3 height 3
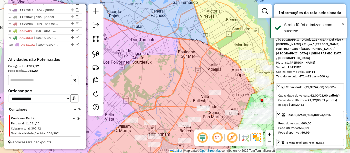
scroll to position [216, 0]
click at [180, 70] on div "Janela de atendimento Grade de atendimento Capacidade Transportadoras Veículos …" at bounding box center [175, 76] width 350 height 153
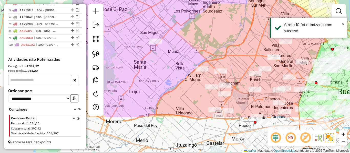
drag, startPoint x: 203, startPoint y: 60, endPoint x: 251, endPoint y: 36, distance: 53.8
click at [251, 36] on div "Janela de atendimento Grade de atendimento Capacidade Transportadoras Veículos …" at bounding box center [175, 76] width 350 height 153
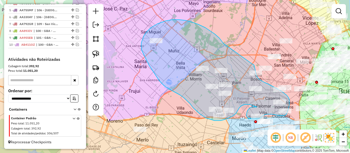
drag, startPoint x: 215, startPoint y: 34, endPoint x: 251, endPoint y: 64, distance: 47.7
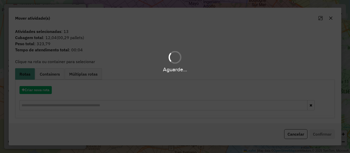
click at [55, 88] on div "Aguarde..." at bounding box center [175, 76] width 350 height 153
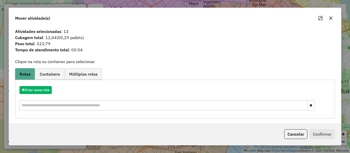
click at [51, 88] on hb-app "Aguarde... Pop-up bloqueado! Seu navegador bloqueou automáticamente a abertura …" at bounding box center [175, 76] width 350 height 153
click at [51, 88] on button "Criar nova rota" at bounding box center [35, 90] width 32 height 8
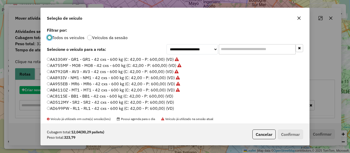
scroll to position [3, 2]
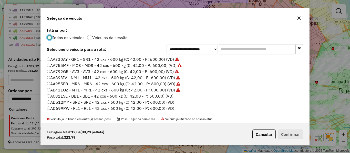
click at [162, 96] on label "AC811SE - BB1 - BB1 - 42 cxs - 600 kg (C: 42,00 - P: 600,00) (VD)" at bounding box center [110, 96] width 126 height 6
click at [296, 137] on button "Confirmar" at bounding box center [290, 135] width 25 height 10
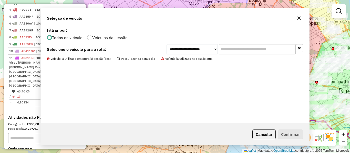
scroll to position [259, 0]
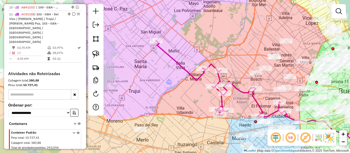
click at [245, 87] on div "Janela de atendimento Grade de atendimento Capacidade Transportadoras Veículos …" at bounding box center [175, 76] width 350 height 153
click at [243, 91] on icon at bounding box center [220, 79] width 129 height 77
select select "**********"
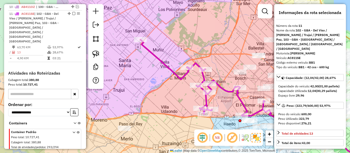
drag, startPoint x: 231, startPoint y: 100, endPoint x: 169, endPoint y: 90, distance: 63.5
click at [169, 90] on div "Janela de atendimento Grade de atendimento Capacidade Transportadoras Veículos …" at bounding box center [175, 76] width 350 height 153
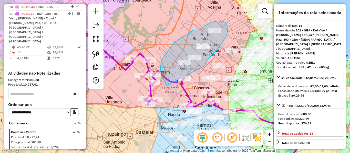
drag, startPoint x: 166, startPoint y: 84, endPoint x: 205, endPoint y: 68, distance: 42.1
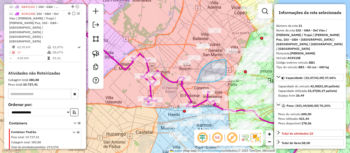
drag, startPoint x: 214, startPoint y: 61, endPoint x: 196, endPoint y: 83, distance: 28.8
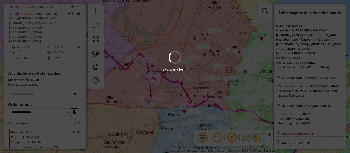
select select "**********"
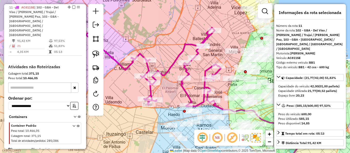
scroll to position [253, 0]
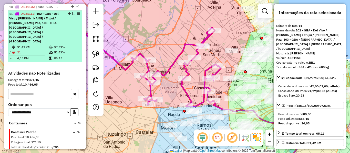
click at [72, 13] on em at bounding box center [73, 13] width 3 height 3
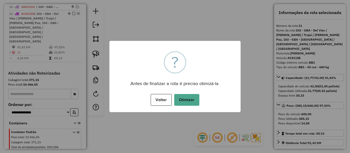
click at [188, 92] on div "× ? Antes de finalizar a rota é preciso otimizá-la. Voltar No Otimizar" at bounding box center [174, 76] width 131 height 71
click at [189, 95] on button "Otimizar" at bounding box center [186, 100] width 25 height 12
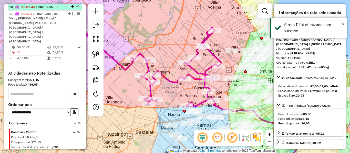
click at [76, 5] on em at bounding box center [77, 6] width 3 height 3
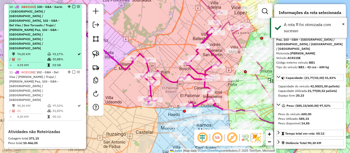
click at [72, 6] on em at bounding box center [73, 6] width 3 height 3
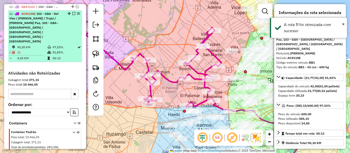
click at [73, 13] on em at bounding box center [73, 13] width 3 height 3
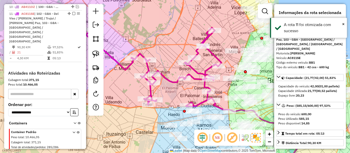
scroll to position [223, 0]
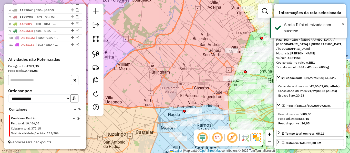
click at [161, 28] on div "Janela de atendimento Grade de atendimento Capacidade Transportadoras Veículos …" at bounding box center [175, 76] width 350 height 153
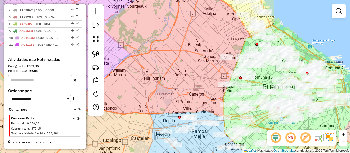
drag, startPoint x: 198, startPoint y: 40, endPoint x: 131, endPoint y: 92, distance: 84.3
click at [131, 92] on div "Janela de atendimento Grade de atendimento Capacidade Transportadoras Veículos …" at bounding box center [175, 76] width 350 height 153
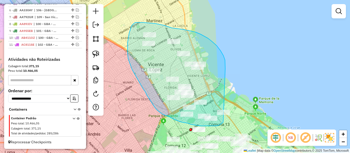
drag, startPoint x: 225, startPoint y: 68, endPoint x: 229, endPoint y: 118, distance: 49.5
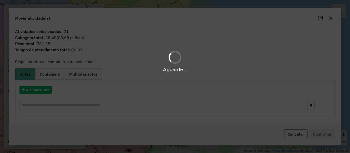
click at [44, 88] on hb-app "Aguarde... Pop-up bloqueado! Seu navegador bloqueou automáticamente a abertura …" at bounding box center [175, 76] width 350 height 153
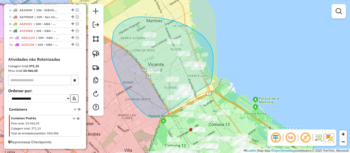
drag, startPoint x: 205, startPoint y: 39, endPoint x: 160, endPoint y: 117, distance: 91.0
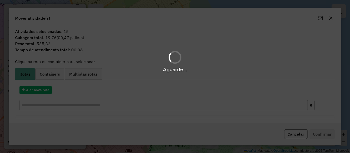
click at [45, 91] on div "Aguarde..." at bounding box center [175, 76] width 350 height 153
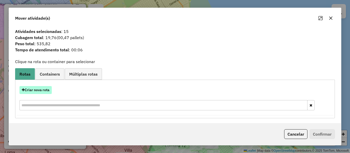
click at [51, 91] on button "Criar nova rota" at bounding box center [35, 90] width 32 height 8
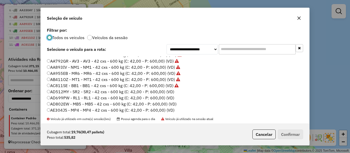
scroll to position [26, 0]
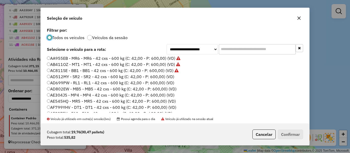
click at [167, 73] on label "AC811SE - BB1 - BB1 - 42 cxs - 600 kg (C: 42,00 - P: 600,00) (VD)" at bounding box center [113, 71] width 132 height 6
click at [166, 77] on label "AD512MY - SR2 - SR2 - 42 cxs - 600 kg (C: 42,00 - P: 600,00) (VD)" at bounding box center [110, 77] width 127 height 6
click at [288, 131] on button "Confirmar" at bounding box center [290, 135] width 25 height 10
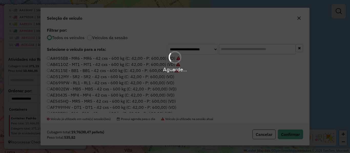
scroll to position [260, 0]
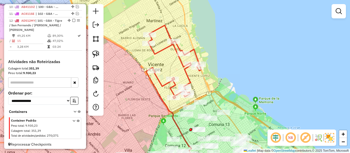
click at [191, 76] on icon at bounding box center [174, 61] width 53 height 73
select select "**********"
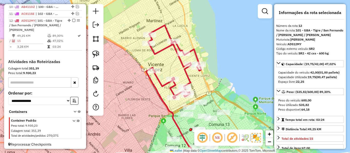
scroll to position [262, 0]
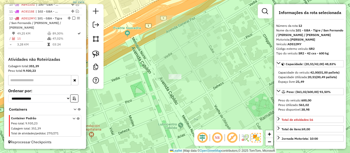
select select "**********"
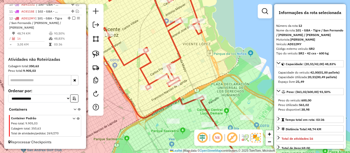
scroll to position [256, 0]
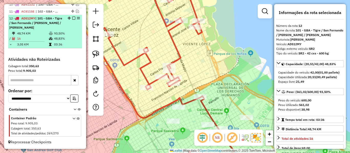
click at [73, 18] on em at bounding box center [73, 18] width 3 height 3
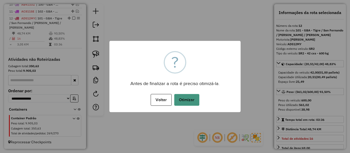
click at [198, 98] on button "Otimizar" at bounding box center [186, 100] width 25 height 12
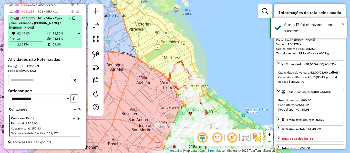
click at [72, 18] on em at bounding box center [73, 18] width 3 height 3
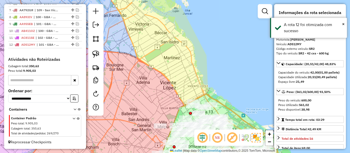
scroll to position [229, 0]
click at [169, 48] on div "Janela de atendimento Grade de atendimento Capacidade Transportadoras Veículos …" at bounding box center [175, 76] width 350 height 153
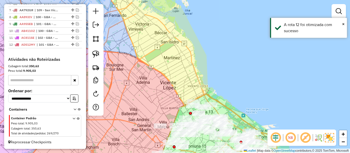
drag, startPoint x: 209, startPoint y: 29, endPoint x: 216, endPoint y: 22, distance: 10.1
click at [216, 22] on div "Janela de atendimento Grade de atendimento Capacidade Transportadoras Veículos …" at bounding box center [175, 76] width 350 height 153
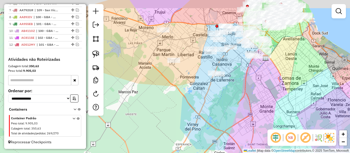
drag, startPoint x: 200, startPoint y: 56, endPoint x: 204, endPoint y: 85, distance: 30.0
click at [205, 85] on div "Janela de atendimento Grade de atendimento Capacidade Transportadoras Veículos …" at bounding box center [175, 76] width 350 height 153
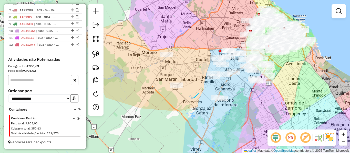
drag, startPoint x: 196, startPoint y: 97, endPoint x: 189, endPoint y: 101, distance: 8.2
drag, startPoint x: 198, startPoint y: 110, endPoint x: 212, endPoint y: 114, distance: 15.0
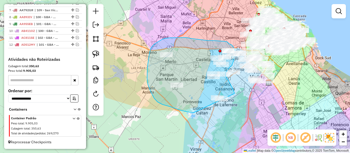
drag, startPoint x: 157, startPoint y: 102, endPoint x: 216, endPoint y: 106, distance: 58.8
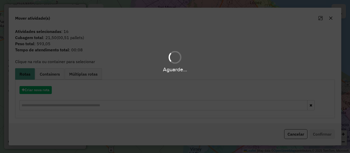
click at [40, 97] on div "Aguarde..." at bounding box center [175, 76] width 350 height 153
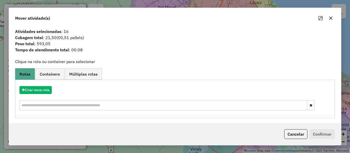
click at [44, 96] on div "Criar nova rota" at bounding box center [174, 98] width 317 height 33
click at [37, 89] on button "Criar nova rota" at bounding box center [35, 90] width 32 height 8
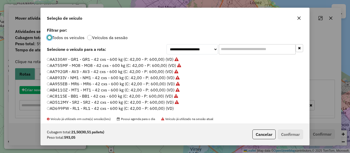
scroll to position [3, 2]
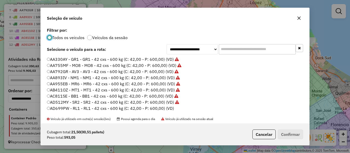
click at [159, 110] on label "AD699PW - RL1 - RL1 - 42 cxs - 600 kg (C: 42,00 - P: 600,00) (VD)" at bounding box center [110, 108] width 127 height 6
click at [276, 135] on p-footer "Cubagem total: 21,50 (00,51 pallets) Peso total: 593,05 Cancelar Confirmar" at bounding box center [276, 135] width 53 height 10
click at [289, 136] on button "Confirmar" at bounding box center [290, 135] width 25 height 10
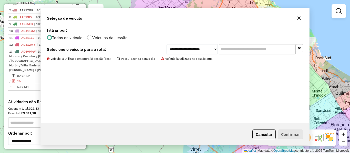
scroll to position [256, 0]
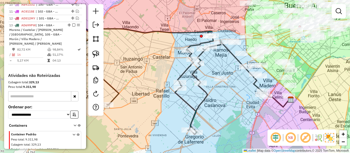
click at [205, 99] on icon at bounding box center [153, 81] width 135 height 106
select select "**********"
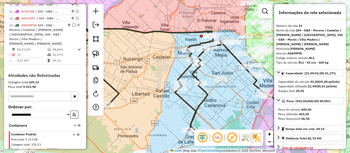
scroll to position [272, 0]
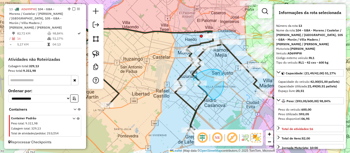
drag, startPoint x: 212, startPoint y: 100, endPoint x: 193, endPoint y: 81, distance: 26.8
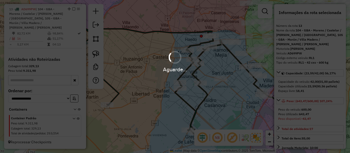
select select "**********"
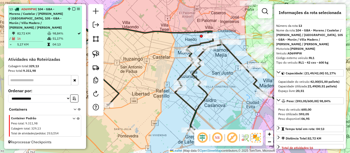
click at [71, 7] on div "13 - AD699PW | 104 - GBA - Moreno / Castelar / Mariano Acosta / Pontevedra, 105…" at bounding box center [45, 18] width 72 height 23
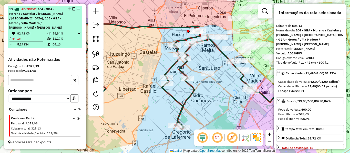
click at [73, 8] on em at bounding box center [73, 8] width 3 height 3
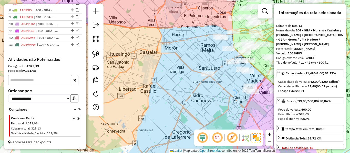
scroll to position [236, 0]
click at [223, 100] on div "Janela de atendimento Grade de atendimento Capacidade Transportadoras Veículos …" at bounding box center [175, 76] width 350 height 153
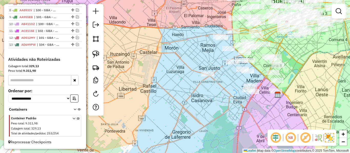
click at [201, 106] on div "Janela de atendimento Grade de atendimento Capacidade Transportadoras Veículos …" at bounding box center [175, 76] width 350 height 153
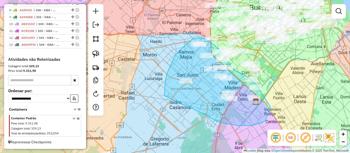
drag, startPoint x: 225, startPoint y: 124, endPoint x: 164, endPoint y: 96, distance: 66.5
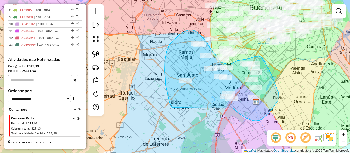
drag, startPoint x: 234, startPoint y: 109, endPoint x: 176, endPoint y: 111, distance: 57.9
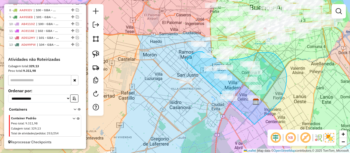
drag, startPoint x: 268, startPoint y: 113, endPoint x: 176, endPoint y: 107, distance: 92.1
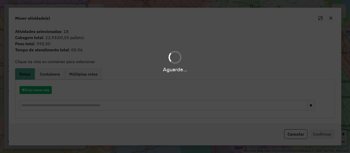
click at [50, 91] on hb-app "Aguarde... Pop-up bloqueado! Seu navegador bloqueou automáticamente a abertura …" at bounding box center [175, 76] width 350 height 153
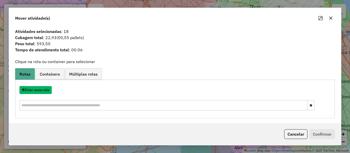
click at [50, 91] on button "Criar nova rota" at bounding box center [35, 90] width 32 height 8
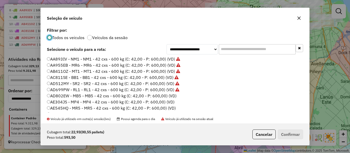
scroll to position [26, 0]
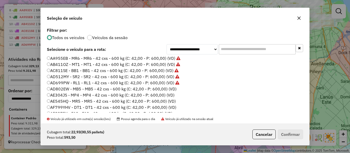
click at [168, 89] on label "AD802EW - MB5 - MB5 - 42 cxs - 600 kg (C: 42,00 - P: 600,00) (VD)" at bounding box center [112, 89] width 130 height 6
click at [292, 133] on button "Confirmar" at bounding box center [290, 135] width 25 height 10
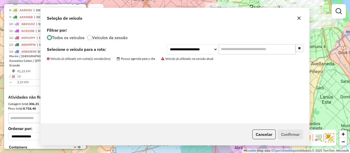
scroll to position [272, 0]
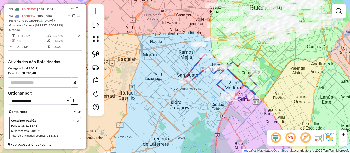
click at [197, 67] on icon at bounding box center [220, 77] width 74 height 46
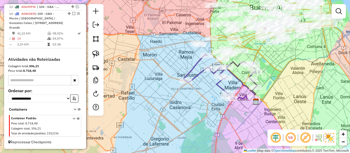
select select "**********"
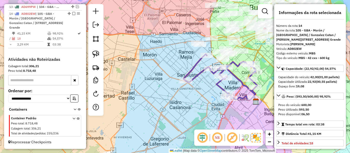
scroll to position [281, 0]
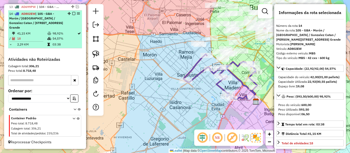
click at [72, 12] on em at bounding box center [73, 13] width 3 height 3
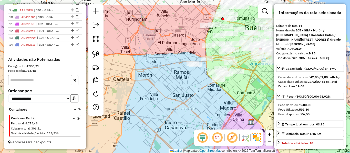
drag, startPoint x: 210, startPoint y: 79, endPoint x: 204, endPoint y: 110, distance: 31.8
click at [204, 110] on div "Janela de atendimento Grade de atendimento Capacidade Transportadoras Veículos …" at bounding box center [175, 76] width 350 height 153
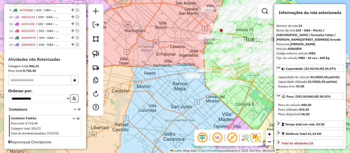
click at [228, 113] on div "Janela de atendimento Grade de atendimento Capacidade Transportadoras Veículos …" at bounding box center [175, 76] width 350 height 153
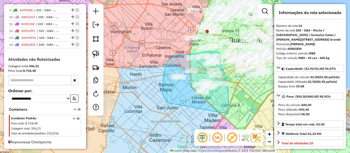
drag, startPoint x: 228, startPoint y: 114, endPoint x: 173, endPoint y: 106, distance: 55.4
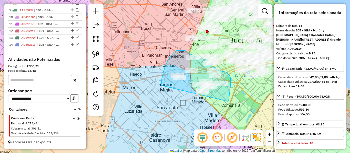
drag, startPoint x: 228, startPoint y: 102, endPoint x: 181, endPoint y: 115, distance: 49.2
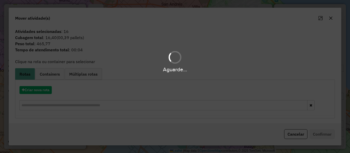
click at [40, 91] on div "Aguarde..." at bounding box center [175, 76] width 350 height 153
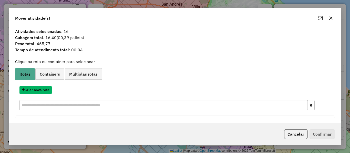
click at [40, 91] on button "Criar nova rota" at bounding box center [35, 90] width 32 height 8
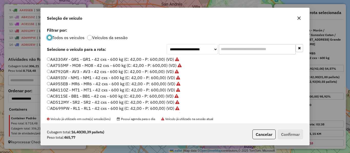
scroll to position [26, 0]
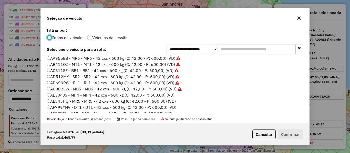
click at [168, 93] on label "AE304JS - MP4 - MP4 - 42 cxs - 600 kg (C: 42,00 - P: 600,00) (VD)" at bounding box center [111, 95] width 128 height 6
click at [292, 130] on div "Cubagem total: 16,40 (00,39 pallets) Peso total: 465,77 Cancelar Confirmar" at bounding box center [175, 135] width 268 height 22
click at [292, 133] on button "Confirmar" at bounding box center [290, 135] width 25 height 10
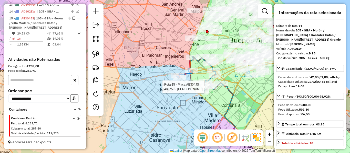
scroll to position [281, 0]
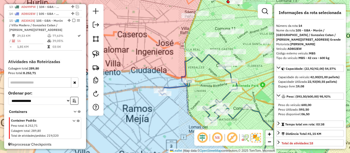
click at [199, 59] on icon at bounding box center [204, 87] width 90 height 71
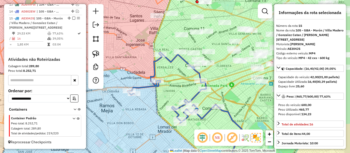
click at [172, 73] on div "Janela de atendimento Grade de atendimento Capacidade Transportadoras Veículos …" at bounding box center [175, 76] width 350 height 153
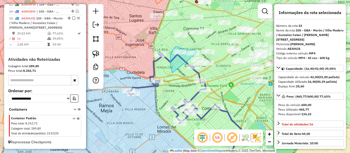
click at [197, 53] on div "Janela de atendimento Grade de atendimento Capacidade Transportadoras Veículos …" at bounding box center [175, 76] width 350 height 153
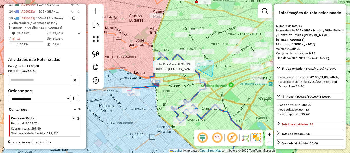
click at [193, 67] on div "Rota 15 - Placa AE304JS 481678 - Luis Colombo Janela de atendimento Grade de at…" at bounding box center [175, 76] width 350 height 153
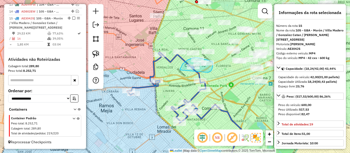
drag, startPoint x: 207, startPoint y: 72, endPoint x: 180, endPoint y: 71, distance: 26.7
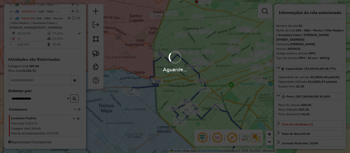
select select "**********"
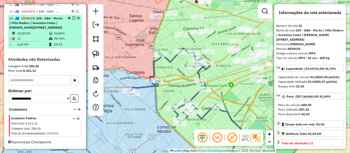
click at [72, 17] on em at bounding box center [73, 18] width 3 height 3
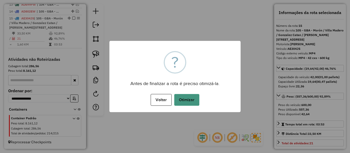
click at [186, 98] on button "Otimizar" at bounding box center [186, 100] width 25 height 12
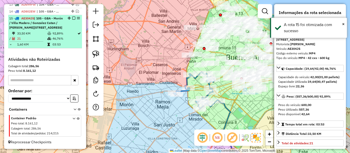
click at [72, 17] on em at bounding box center [73, 18] width 3 height 3
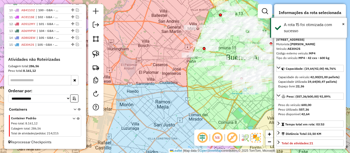
scroll to position [250, 0]
click at [198, 87] on div "Janela de atendimento Grade de atendimento Capacidade Transportadoras Veículos …" at bounding box center [175, 76] width 350 height 153
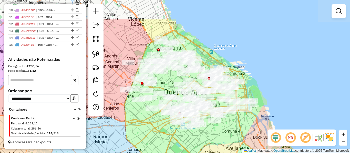
drag, startPoint x: 153, startPoint y: 109, endPoint x: 142, endPoint y: 113, distance: 12.7
click at [142, 113] on div "Janela de atendimento Grade de atendimento Capacidade Transportadoras Veículos …" at bounding box center [175, 76] width 350 height 153
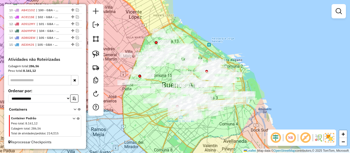
drag, startPoint x: 177, startPoint y: 21, endPoint x: 210, endPoint y: 46, distance: 40.9
click at [208, 41] on div "Janela de atendimento Grade de atendimento Capacidade Transportadoras Veículos …" at bounding box center [175, 76] width 350 height 153
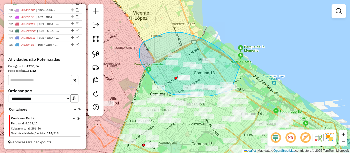
click at [233, 88] on div "Janela de atendimento Grade de atendimento Capacidade Transportadoras Veículos …" at bounding box center [175, 76] width 350 height 153
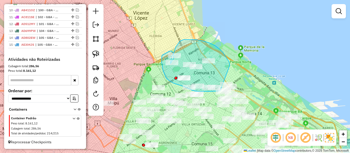
drag, startPoint x: 230, startPoint y: 65, endPoint x: 242, endPoint y: 83, distance: 21.4
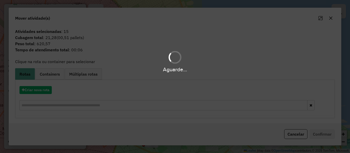
click at [42, 90] on div "Aguarde..." at bounding box center [175, 76] width 350 height 153
click at [42, 90] on hb-app "Aguarde... Pop-up bloqueado! Seu navegador bloqueou automáticamente a abertura …" at bounding box center [175, 76] width 350 height 153
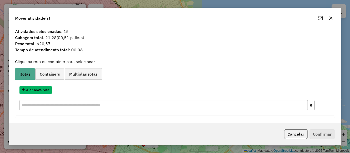
click at [42, 90] on button "Criar nova rota" at bounding box center [35, 90] width 32 height 8
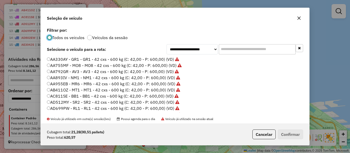
scroll to position [3, 2]
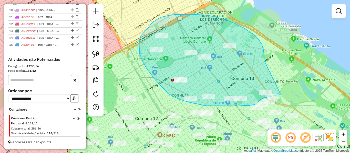
drag, startPoint x: 262, startPoint y: 45, endPoint x: 286, endPoint y: 88, distance: 49.4
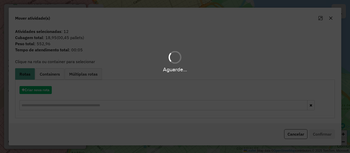
click at [47, 92] on div "Aguarde..." at bounding box center [175, 76] width 350 height 153
click at [47, 92] on button "Criar nova rota" at bounding box center [35, 90] width 32 height 8
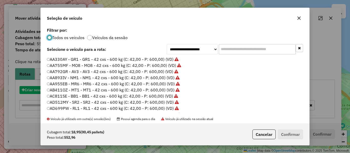
click at [47, 92] on div "**********" at bounding box center [175, 76] width 350 height 153
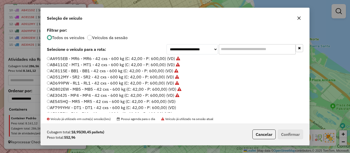
scroll to position [26, 0]
click at [171, 102] on label "AE545HQ - MR5 - MR5 - 42 cxs - 600 kg (C: 42,00 - P: 600,00) (VD)" at bounding box center [111, 101] width 129 height 6
drag, startPoint x: 294, startPoint y: 132, endPoint x: 279, endPoint y: 125, distance: 16.7
click at [294, 133] on button "Confirmar" at bounding box center [290, 135] width 25 height 10
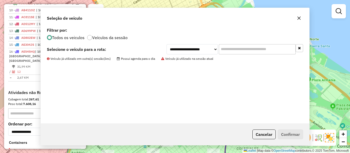
scroll to position [279, 0]
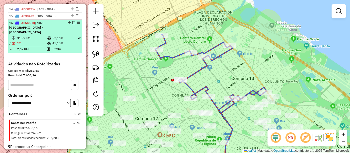
click at [72, 22] on em at bounding box center [73, 22] width 3 height 3
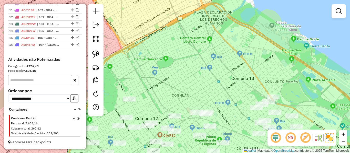
scroll to position [257, 0]
drag, startPoint x: 208, startPoint y: 92, endPoint x: 249, endPoint y: 64, distance: 49.9
click at [248, 65] on div "Janela de atendimento Grade de atendimento Capacidade Transportadoras Veículos …" at bounding box center [175, 76] width 350 height 153
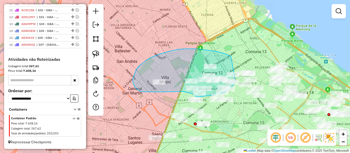
drag, startPoint x: 168, startPoint y: 52, endPoint x: 235, endPoint y: 63, distance: 68.2
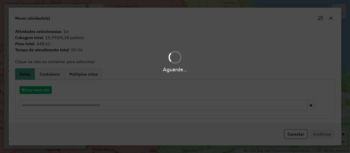
click at [48, 89] on hb-app "Aguarde... Pop-up bloqueado! Seu navegador bloqueou automáticamente a abertura …" at bounding box center [175, 76] width 350 height 153
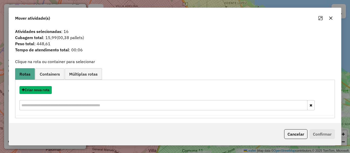
click at [48, 89] on button "Criar nova rota" at bounding box center [35, 90] width 32 height 8
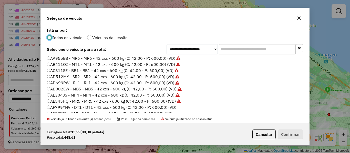
scroll to position [51, 0]
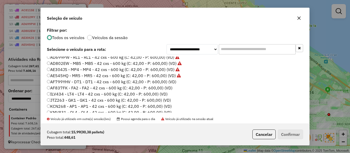
click at [173, 83] on label "AF799YHV - DT1 - DT1 - 42 cxs - 600 kg (C: 42,00 - P: 600,00) (VD)" at bounding box center [111, 82] width 129 height 6
click at [278, 127] on div "Cubagem total: 15,99 (00,38 pallets) Peso total: 448,61 Cancelar Confirmar" at bounding box center [175, 135] width 268 height 22
drag, startPoint x: 285, startPoint y: 134, endPoint x: 235, endPoint y: 109, distance: 56.5
click at [284, 134] on button "Confirmar" at bounding box center [290, 135] width 25 height 10
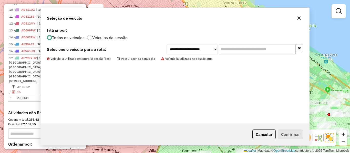
scroll to position [288, 0]
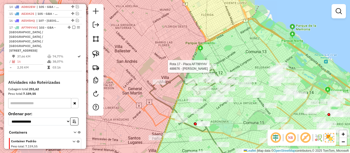
click at [216, 71] on icon at bounding box center [197, 79] width 76 height 31
select select "**********"
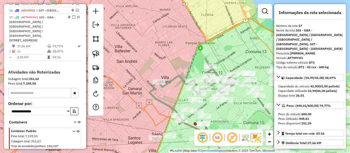
scroll to position [301, 0]
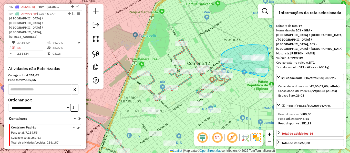
drag, startPoint x: 233, startPoint y: 48, endPoint x: 263, endPoint y: 77, distance: 41.6
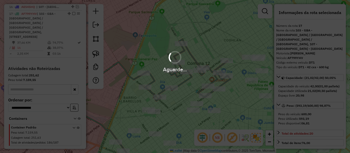
select select "**********"
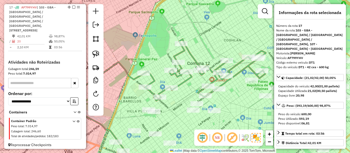
scroll to position [295, 0]
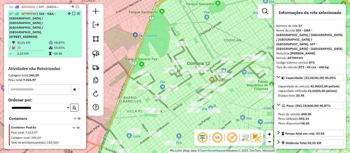
click at [72, 13] on em at bounding box center [73, 13] width 3 height 3
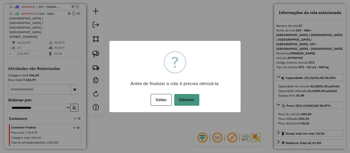
click at [198, 103] on button "Otimizar" at bounding box center [186, 100] width 25 height 12
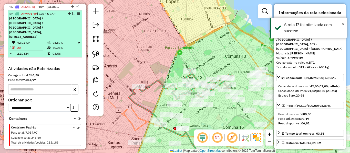
click at [72, 13] on em at bounding box center [73, 13] width 3 height 3
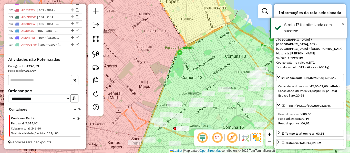
scroll to position [264, 0]
drag, startPoint x: 198, startPoint y: 71, endPoint x: 196, endPoint y: 84, distance: 13.4
click at [198, 71] on div "Janela de atendimento Grade de atendimento Capacidade Transportadoras Veículos …" at bounding box center [175, 76] width 350 height 153
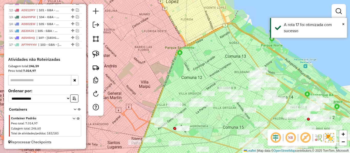
drag, startPoint x: 245, startPoint y: 17, endPoint x: 242, endPoint y: 22, distance: 5.6
click at [245, 16] on div "Janela de atendimento Grade de atendimento Capacidade Transportadoras Veículos …" at bounding box center [175, 76] width 350 height 153
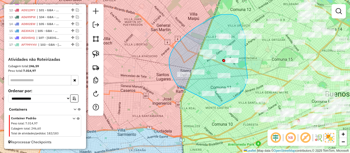
drag, startPoint x: 177, startPoint y: 84, endPoint x: 210, endPoint y: 108, distance: 40.9
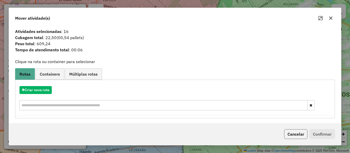
click at [290, 136] on button "Cancelar" at bounding box center [295, 135] width 23 height 10
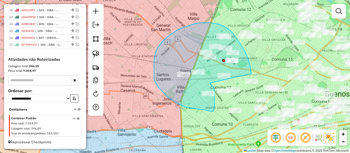
drag, startPoint x: 241, startPoint y: 46, endPoint x: 210, endPoint y: 83, distance: 48.9
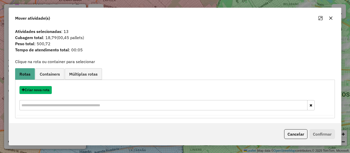
click at [47, 91] on button "Criar nova rota" at bounding box center [35, 90] width 32 height 8
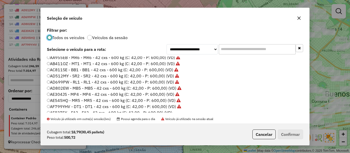
scroll to position [51, 0]
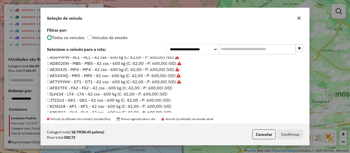
click at [168, 88] on label "AF837FK - FA2 - FA2 - 42 cxs - 600 kg (C: 42,00 - P: 600,00) (VD)" at bounding box center [109, 88] width 125 height 6
click at [296, 133] on button "Confirmar" at bounding box center [290, 135] width 25 height 10
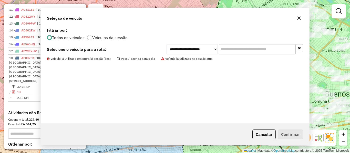
scroll to position [301, 0]
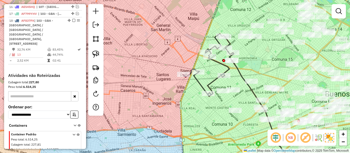
click at [211, 79] on div "Rota 18 - Placa AF837FK 488817 - RODRIGO HERNANDEZ Janela de atendimento Grade …" at bounding box center [175, 76] width 350 height 153
click at [211, 81] on icon at bounding box center [208, 65] width 50 height 63
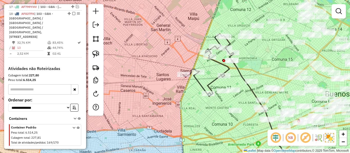
select select "**********"
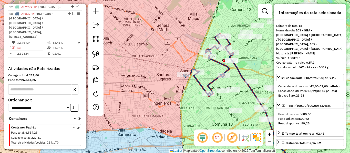
scroll to position [308, 0]
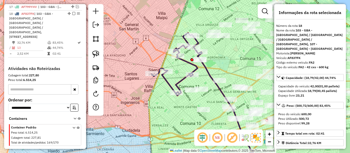
drag, startPoint x: 204, startPoint y: 105, endPoint x: 183, endPoint y: 104, distance: 21.6
click at [183, 104] on div "Janela de atendimento Grade de atendimento Capacidade Transportadoras Veículos …" at bounding box center [175, 76] width 350 height 153
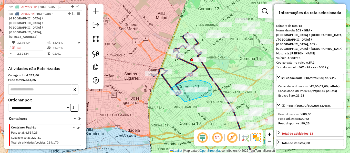
drag, startPoint x: 199, startPoint y: 98, endPoint x: 168, endPoint y: 93, distance: 31.1
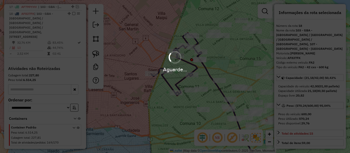
select select "**********"
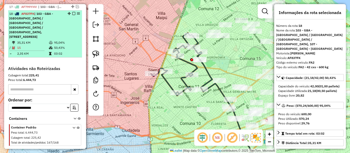
click at [72, 14] on em at bounding box center [73, 13] width 3 height 3
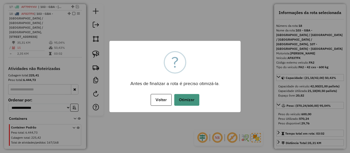
click at [184, 103] on button "Otimizar" at bounding box center [186, 100] width 25 height 12
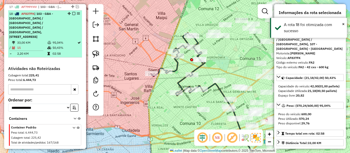
click at [72, 14] on em at bounding box center [73, 13] width 3 height 3
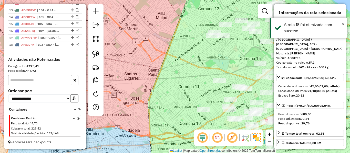
scroll to position [271, 0]
click at [140, 93] on div "Janela de atendimento Grade de atendimento Capacidade Transportadoras Veículos …" at bounding box center [175, 76] width 350 height 153
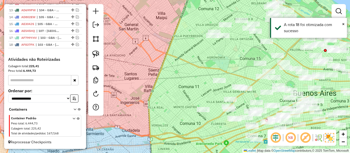
drag, startPoint x: 169, startPoint y: 110, endPoint x: 115, endPoint y: 68, distance: 67.5
click at [115, 68] on div "Janela de atendimento Grade de atendimento Capacidade Transportadoras Veículos …" at bounding box center [175, 76] width 350 height 153
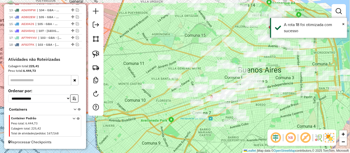
drag, startPoint x: 160, startPoint y: 113, endPoint x: 163, endPoint y: 139, distance: 25.9
click at [162, 141] on div "Janela de atendimento Grade de atendimento Capacidade Transportadoras Veículos …" at bounding box center [175, 76] width 350 height 153
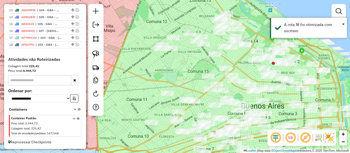
drag, startPoint x: 178, startPoint y: 71, endPoint x: 173, endPoint y: 112, distance: 40.9
click at [173, 112] on div "Janela de atendimento Grade de atendimento Capacidade Transportadoras Veículos …" at bounding box center [175, 76] width 350 height 153
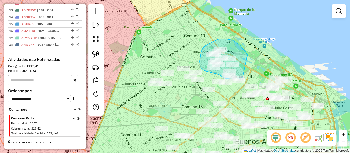
drag, startPoint x: 247, startPoint y: 55, endPoint x: 252, endPoint y: 72, distance: 17.7
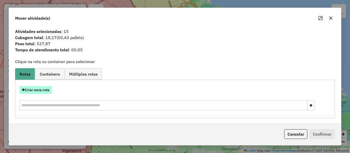
click at [43, 87] on button "Criar nova rota" at bounding box center [35, 90] width 32 height 8
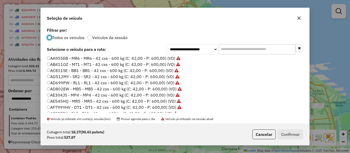
scroll to position [51, 0]
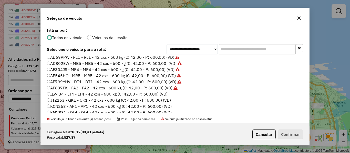
click at [159, 95] on label "ILV434 - LT4 - LT4 - 42 cxs - 600 kg (C: 42,00 - P: 600,00) (VD)" at bounding box center [107, 94] width 121 height 6
click at [279, 131] on button "Confirmar" at bounding box center [290, 135] width 25 height 10
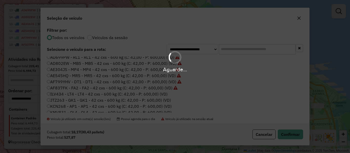
scroll to position [306, 0]
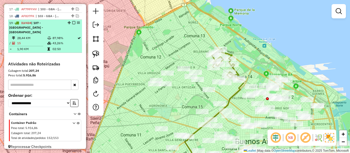
drag, startPoint x: 72, startPoint y: 23, endPoint x: 154, endPoint y: 50, distance: 86.6
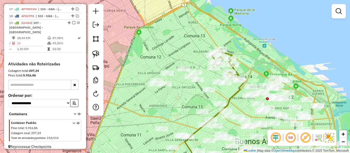
click at [73, 24] on em at bounding box center [73, 22] width 3 height 3
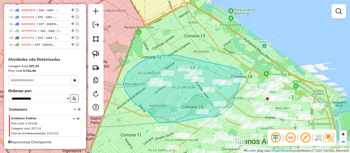
drag, startPoint x: 177, startPoint y: 55, endPoint x: 222, endPoint y: 64, distance: 45.9
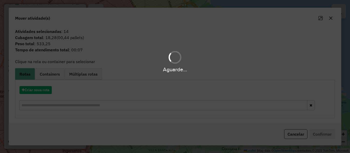
click at [45, 90] on hb-app "Aguarde... Pop-up bloqueado! Seu navegador bloqueou automáticamente a abertura …" at bounding box center [175, 76] width 350 height 153
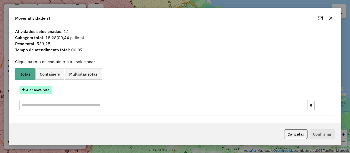
click at [33, 88] on button "Criar nova rota" at bounding box center [35, 90] width 32 height 8
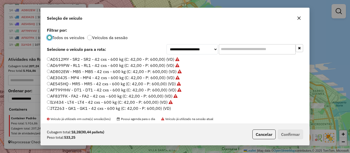
scroll to position [51, 0]
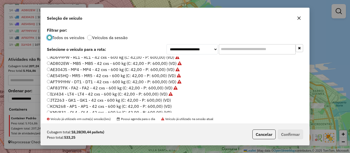
click at [164, 101] on label "JTZ263 - GK1 - GK1 - 42 cxs - 600 kg (C: 42,00 - P: 600,00) (VD)" at bounding box center [109, 100] width 124 height 6
click at [279, 134] on button "Confirmar" at bounding box center [290, 135] width 25 height 10
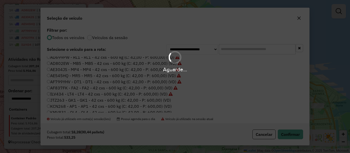
scroll to position [308, 0]
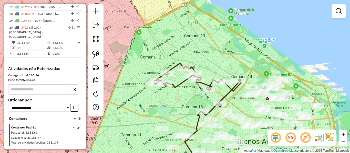
click at [233, 90] on icon at bounding box center [198, 89] width 88 height 52
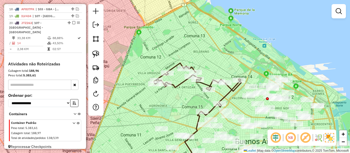
select select "**********"
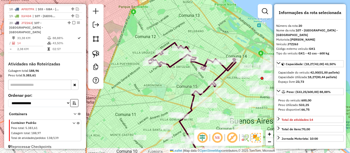
drag, startPoint x: 230, startPoint y: 92, endPoint x: 227, endPoint y: 84, distance: 8.6
click at [227, 84] on div "Janela de atendimento Grade de atendimento Capacidade Transportadoras Veículos …" at bounding box center [175, 76] width 350 height 153
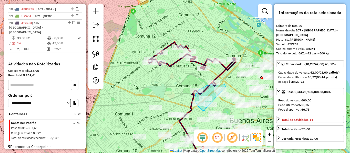
drag, startPoint x: 222, startPoint y: 84, endPoint x: 204, endPoint y: 109, distance: 30.5
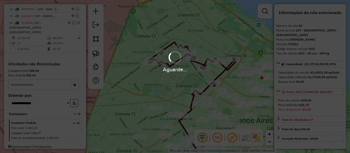
select select "**********"
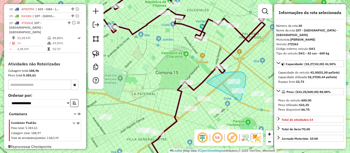
drag, startPoint x: 227, startPoint y: 72, endPoint x: 237, endPoint y: 104, distance: 32.6
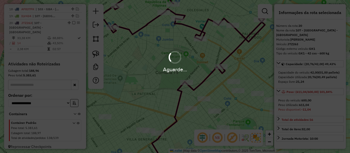
select select "**********"
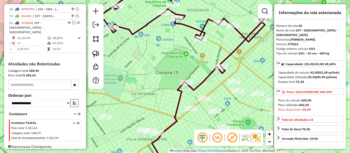
select select "**********"
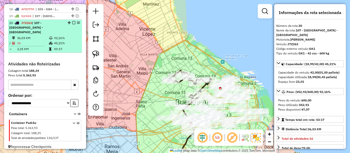
click at [73, 22] on em at bounding box center [73, 22] width 3 height 3
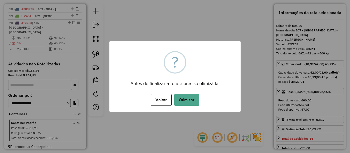
drag, startPoint x: 185, startPoint y: 103, endPoint x: 185, endPoint y: 100, distance: 2.6
click at [185, 102] on button "Otimizar" at bounding box center [186, 100] width 25 height 12
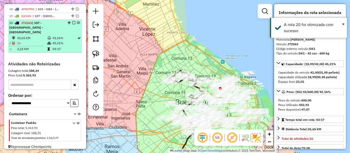
click at [72, 22] on em at bounding box center [73, 22] width 3 height 3
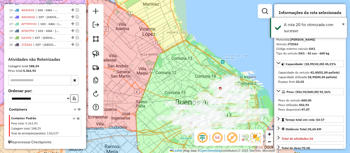
scroll to position [291, 0]
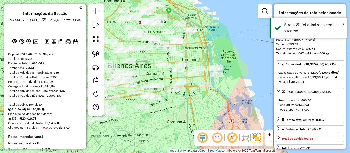
select select "**********"
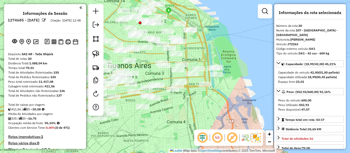
scroll to position [291, 0]
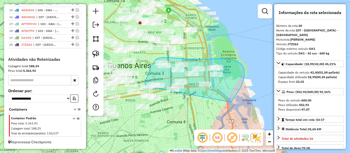
drag, startPoint x: 0, startPoint y: 0, endPoint x: 164, endPoint y: 114, distance: 200.0
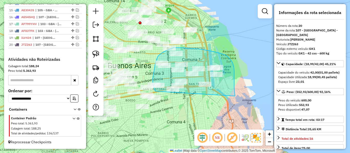
drag, startPoint x: 234, startPoint y: 82, endPoint x: 179, endPoint y: 109, distance: 61.2
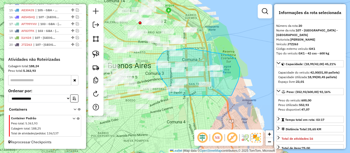
drag, startPoint x: 231, startPoint y: 96, endPoint x: 182, endPoint y: 106, distance: 50.5
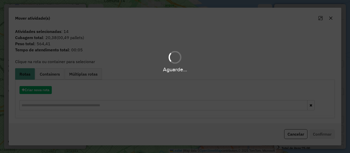
click at [47, 90] on hb-app "Aguarde... Pop-up bloqueado! Seu navegador bloqueou automáticamente a abertura …" at bounding box center [175, 76] width 350 height 153
click at [47, 89] on button "Criar nova rota" at bounding box center [35, 90] width 32 height 8
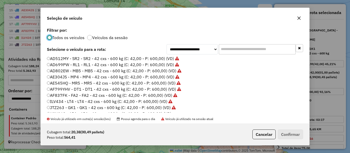
scroll to position [51, 0]
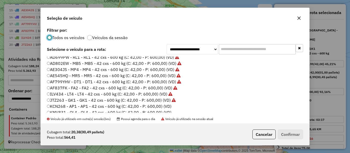
click at [170, 104] on label "KCN268 - AP1 - AP1 - 42 cxs - 600 kg (C: 42,00 - P: 600,00) (VD)" at bounding box center [109, 106] width 124 height 6
click at [298, 134] on button "Confirmar" at bounding box center [290, 135] width 25 height 10
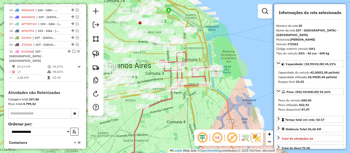
scroll to position [320, 0]
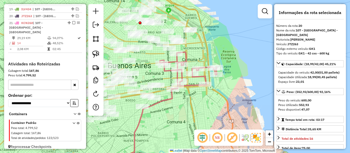
click at [204, 80] on icon at bounding box center [188, 70] width 57 height 37
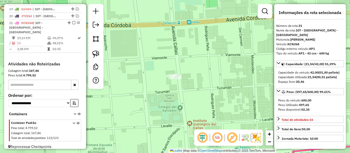
select select "**********"
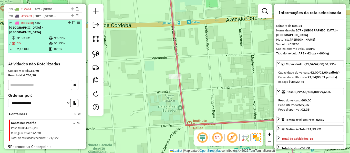
click at [72, 22] on em at bounding box center [73, 22] width 3 height 3
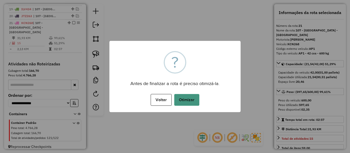
click at [196, 98] on button "Otimizar" at bounding box center [186, 100] width 25 height 12
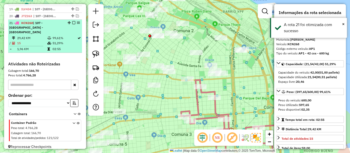
click at [72, 23] on em at bounding box center [73, 22] width 3 height 3
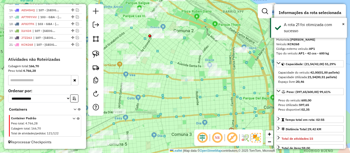
scroll to position [298, 0]
drag, startPoint x: 222, startPoint y: 84, endPoint x: 221, endPoint y: 112, distance: 28.2
click at [221, 112] on div "Janela de atendimento Grade de atendimento Capacidade Transportadoras Veículos …" at bounding box center [175, 76] width 350 height 153
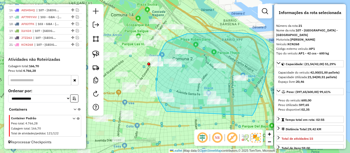
drag, startPoint x: 252, startPoint y: 116, endPoint x: 183, endPoint y: 121, distance: 69.6
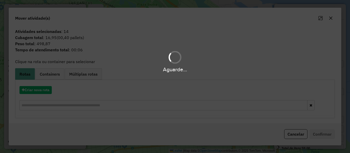
click at [43, 92] on div "Aguarde..." at bounding box center [175, 76] width 350 height 153
click at [43, 92] on button "Criar nova rota" at bounding box center [35, 90] width 32 height 8
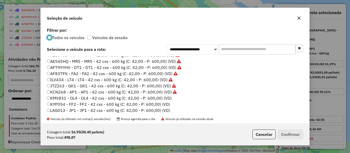
scroll to position [77, 0]
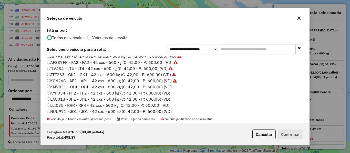
click at [170, 87] on label "KMV831 - OL4 - OL4 - 42 cxs - 600 kg (C: 42,00 - P: 600,00) (VD)" at bounding box center [109, 87] width 125 height 6
click at [287, 134] on button "Confirmar" at bounding box center [290, 135] width 25 height 10
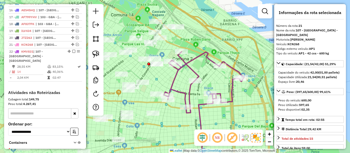
scroll to position [327, 0]
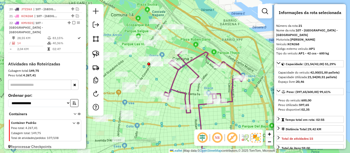
click at [232, 88] on icon at bounding box center [204, 82] width 80 height 61
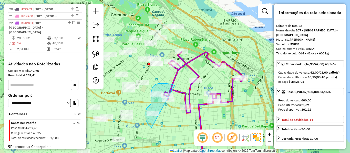
drag, startPoint x: 156, startPoint y: 84, endPoint x: 187, endPoint y: 127, distance: 53.1
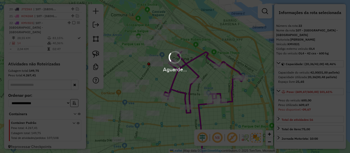
select select "**********"
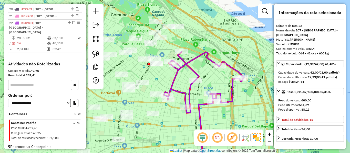
select select "**********"
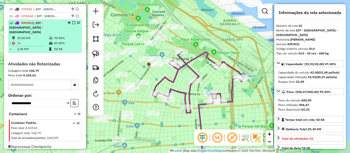
click at [72, 23] on em at bounding box center [73, 22] width 3 height 3
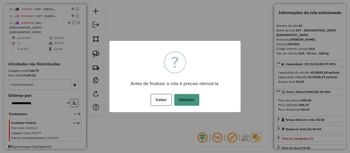
click at [190, 96] on button "Otimizar" at bounding box center [186, 100] width 25 height 12
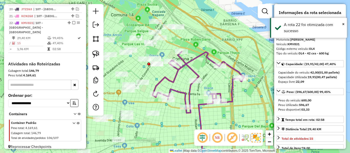
drag, startPoint x: 70, startPoint y: 22, endPoint x: 90, endPoint y: 28, distance: 20.7
click at [70, 22] on div at bounding box center [72, 22] width 15 height 3
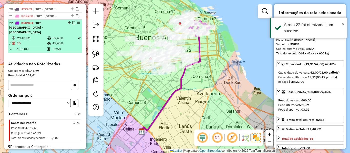
click at [73, 23] on em at bounding box center [73, 22] width 3 height 3
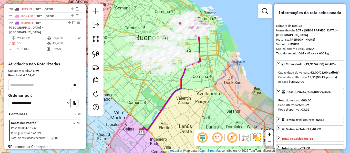
scroll to position [305, 0]
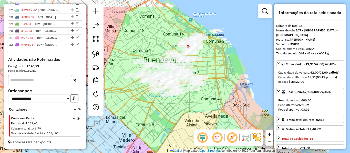
drag, startPoint x: 219, startPoint y: 52, endPoint x: 229, endPoint y: 75, distance: 25.5
click at [229, 76] on div "Janela de atendimento Grade de atendimento Capacidade Transportadoras Veículos …" at bounding box center [175, 76] width 350 height 153
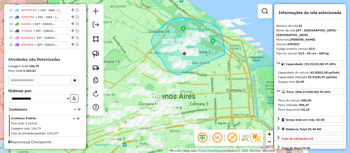
click at [190, 76] on div "Janela de atendimento Grade de atendimento Capacidade Transportadoras Veículos …" at bounding box center [175, 76] width 350 height 153
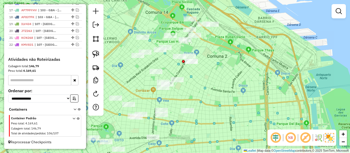
click at [235, 79] on div "Janela de atendimento Grade de atendimento Capacidade Transportadoras Veículos …" at bounding box center [175, 76] width 350 height 153
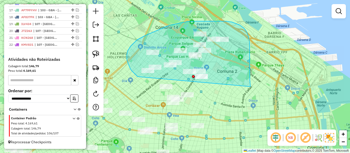
drag, startPoint x: 249, startPoint y: 42, endPoint x: 138, endPoint y: 77, distance: 117.2
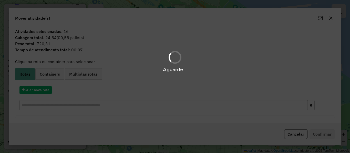
click at [46, 89] on div "Aguarde..." at bounding box center [175, 76] width 350 height 153
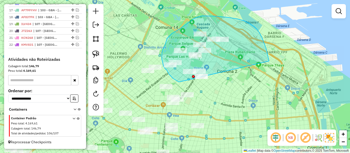
drag, startPoint x: 259, startPoint y: 33, endPoint x: 235, endPoint y: 91, distance: 62.4
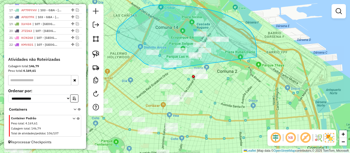
drag, startPoint x: 240, startPoint y: 22, endPoint x: 177, endPoint y: 69, distance: 78.8
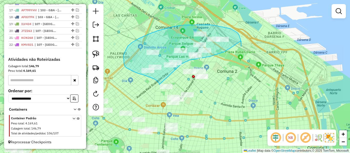
click at [181, 64] on div "Janela de atendimento Grade de atendimento Capacidade Transportadoras Veículos …" at bounding box center [175, 76] width 350 height 153
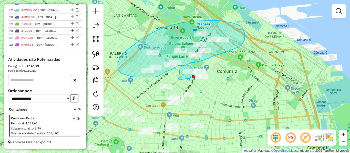
drag, startPoint x: 178, startPoint y: 79, endPoint x: 179, endPoint y: 70, distance: 9.0
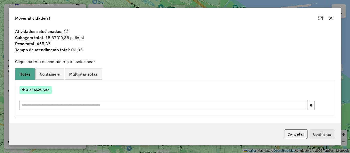
click at [46, 89] on button "Criar nova rota" at bounding box center [35, 90] width 32 height 8
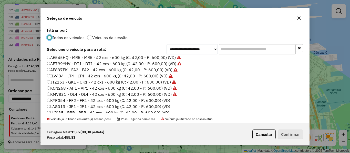
scroll to position [77, 0]
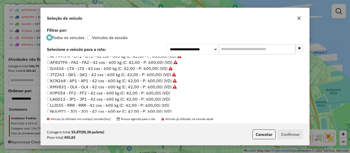
click at [167, 94] on label "KYP054 - FF2 - FF2 - 42 cxs - 600 kg (C: 42,00 - P: 600,00) (VD)" at bounding box center [108, 93] width 123 height 6
click at [290, 135] on button "Confirmar" at bounding box center [290, 135] width 25 height 10
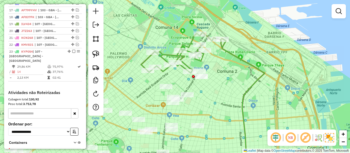
scroll to position [327, 0]
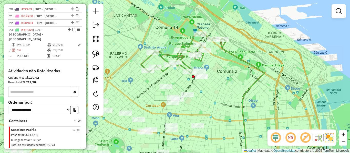
click at [199, 62] on icon at bounding box center [183, 52] width 85 height 41
select select "**********"
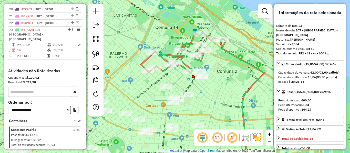
scroll to position [334, 0]
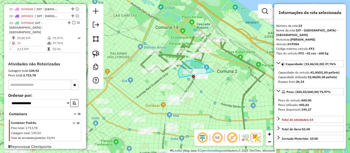
drag, startPoint x: 187, startPoint y: 61, endPoint x: 181, endPoint y: 77, distance: 17.8
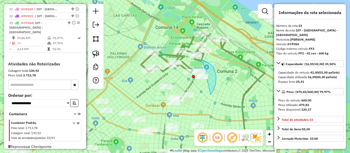
drag, startPoint x: 202, startPoint y: 60, endPoint x: 175, endPoint y: 68, distance: 28.2
click at [175, 68] on div "Janela de atendimento Grade de atendimento Capacidade Transportadoras Veículos …" at bounding box center [175, 76] width 350 height 153
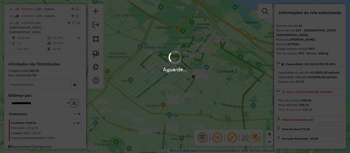
select select "**********"
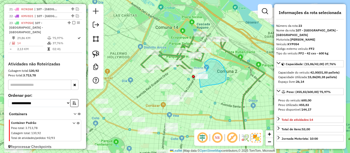
drag, startPoint x: 200, startPoint y: 88, endPoint x: 194, endPoint y: 79, distance: 11.0
click at [194, 78] on div "Janela de atendimento Grade de atendimento Capacidade Transportadoras Veículos …" at bounding box center [175, 76] width 350 height 153
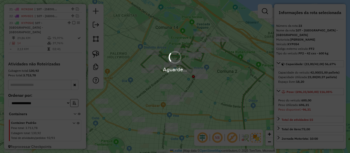
select select "**********"
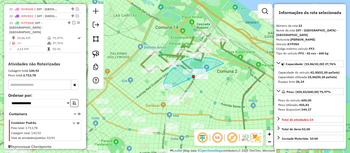
drag, startPoint x: 224, startPoint y: 64, endPoint x: 166, endPoint y: 90, distance: 63.1
click at [166, 90] on div "Janela de atendimento Grade de atendimento Capacidade Transportadoras Veículos …" at bounding box center [175, 76] width 350 height 153
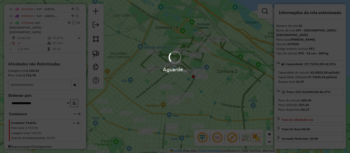
select select "**********"
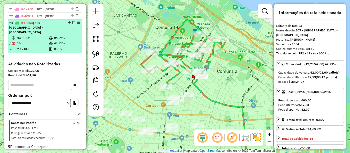
click at [72, 23] on em at bounding box center [73, 22] width 3 height 3
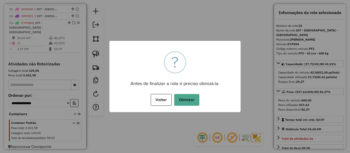
click at [192, 103] on button "Otimizar" at bounding box center [186, 100] width 25 height 12
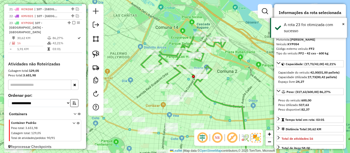
drag, startPoint x: 72, startPoint y: 23, endPoint x: 76, endPoint y: 24, distance: 4.4
click at [72, 23] on em at bounding box center [73, 22] width 3 height 3
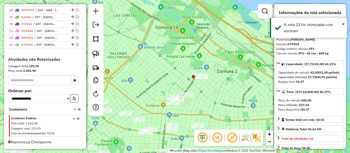
scroll to position [312, 0]
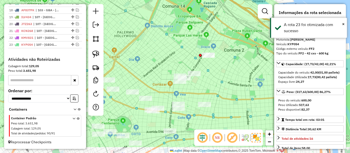
drag, startPoint x: 221, startPoint y: 98, endPoint x: 235, endPoint y: 64, distance: 37.6
click at [233, 67] on div "Janela de atendimento Grade de atendimento Capacidade Transportadoras Veículos …" at bounding box center [175, 76] width 350 height 153
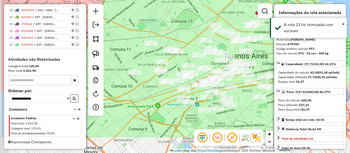
click at [279, 50] on hb-router-mapa "Informações da Sessão 1274685 - 13/09/2025 Criação: 12/09/2025 12:48 Depósito: …" at bounding box center [175, 76] width 350 height 153
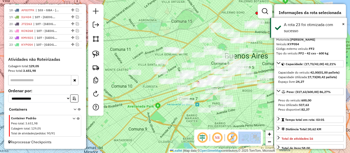
click at [209, 109] on hb-router-mapa "Informações da Sessão 1274685 - 13/09/2025 Criação: 12/09/2025 12:48 Depósito: …" at bounding box center [175, 76] width 350 height 153
click at [142, 91] on div "Janela de atendimento Grade de atendimento Capacidade Transportadoras Veículos …" at bounding box center [175, 76] width 350 height 153
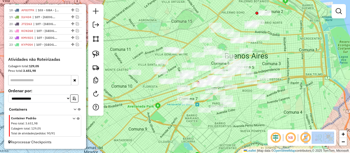
click at [152, 109] on div "Janela de atendimento Grade de atendimento Capacidade Transportadoras Veículos …" at bounding box center [175, 76] width 350 height 153
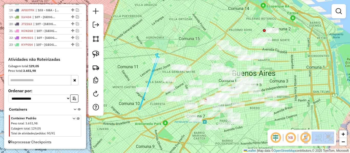
click at [169, 49] on div "Janela de atendimento Grade de atendimento Capacidade Transportadoras Veículos …" at bounding box center [175, 76] width 350 height 153
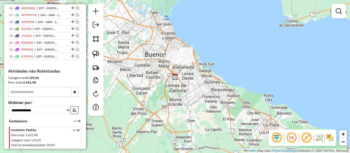
scroll to position [307, 0]
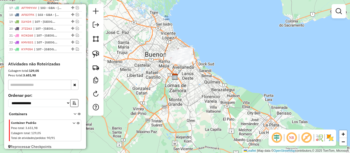
click at [333, 141] on img at bounding box center [330, 138] width 8 height 8
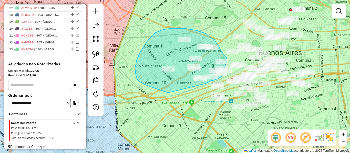
drag, startPoint x: 168, startPoint y: 93, endPoint x: 204, endPoint y: 84, distance: 36.7
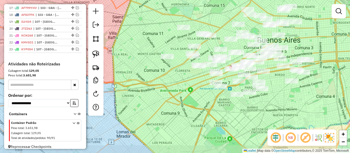
drag, startPoint x: 161, startPoint y: 83, endPoint x: 153, endPoint y: 90, distance: 10.2
click at [153, 90] on div "Janela de atendimento Grade de atendimento Capacidade Transportadoras Veículos …" at bounding box center [175, 76] width 350 height 153
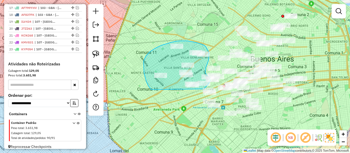
drag, startPoint x: 146, startPoint y: 56, endPoint x: 192, endPoint y: 91, distance: 58.0
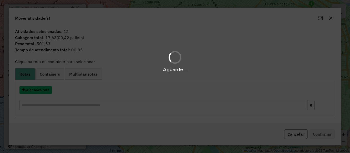
click at [37, 91] on button "Criar nova rota" at bounding box center [35, 90] width 32 height 8
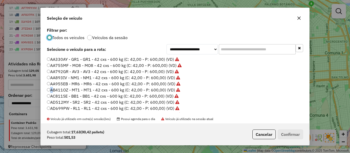
click at [37, 91] on div "**********" at bounding box center [175, 76] width 350 height 153
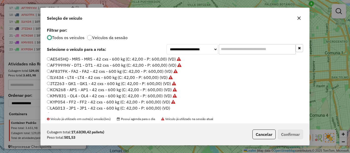
scroll to position [77, 0]
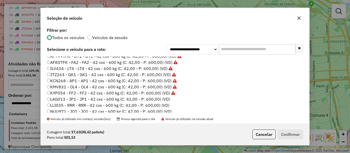
click at [165, 98] on label "LAG013 - JP1 - JP1 - 42 cxs - 600 kg (C: 42,00 - P: 600,00) (VD)" at bounding box center [108, 99] width 123 height 6
click at [287, 130] on button "Confirmar" at bounding box center [290, 135] width 25 height 10
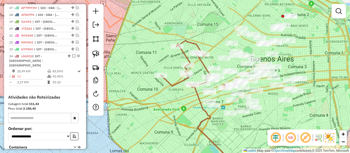
click at [177, 81] on icon at bounding box center [185, 63] width 49 height 47
select select "**********"
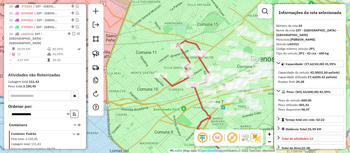
scroll to position [341, 0]
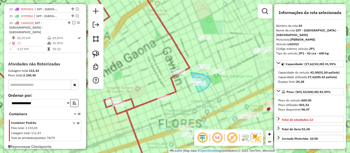
drag, startPoint x: 208, startPoint y: 87, endPoint x: 167, endPoint y: 81, distance: 40.8
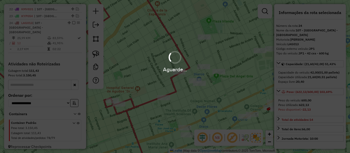
select select "**********"
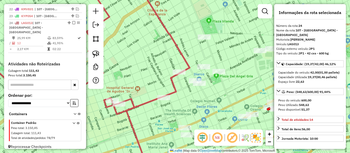
select select "**********"
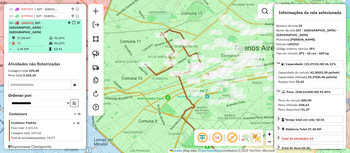
click at [72, 21] on em at bounding box center [73, 22] width 3 height 3
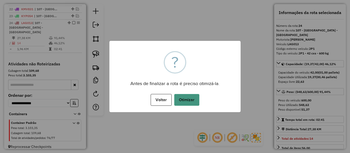
click at [189, 100] on button "Otimizar" at bounding box center [186, 100] width 25 height 12
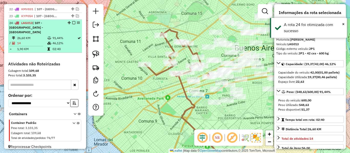
click at [72, 22] on em at bounding box center [73, 22] width 3 height 3
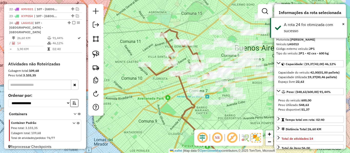
scroll to position [319, 0]
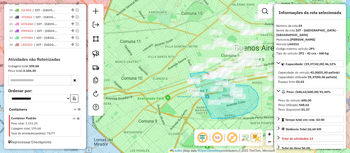
drag, startPoint x: 250, startPoint y: 112, endPoint x: 170, endPoint y: 98, distance: 80.6
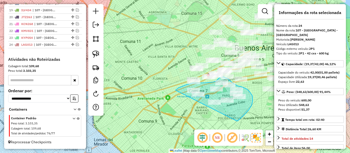
drag, startPoint x: 239, startPoint y: 120, endPoint x: 163, endPoint y: 111, distance: 77.1
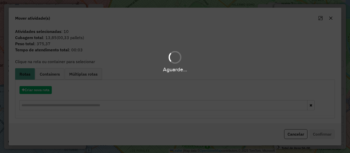
click at [40, 91] on div "Aguarde..." at bounding box center [175, 76] width 350 height 153
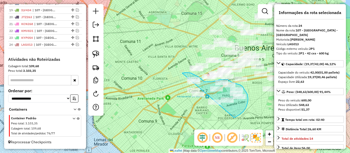
drag, startPoint x: 234, startPoint y: 118, endPoint x: 170, endPoint y: 105, distance: 65.6
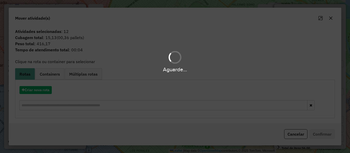
click at [41, 91] on div "Aguarde..." at bounding box center [175, 76] width 350 height 153
click at [41, 91] on hb-app "Aguarde... Pop-up bloqueado! Seu navegador bloqueou automáticamente a abertura …" at bounding box center [175, 76] width 350 height 153
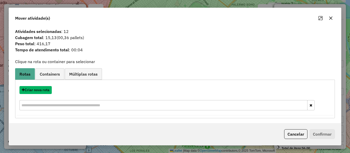
click at [41, 91] on button "Criar nova rota" at bounding box center [35, 90] width 32 height 8
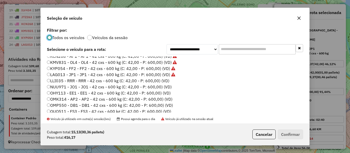
scroll to position [102, 0]
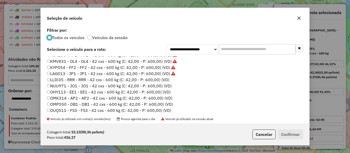
click at [165, 80] on label "LLI035 - RRR - RRR - 42 cxs - 600 kg (C: 42,00 - P: 600,00) (VD)" at bounding box center [108, 80] width 122 height 6
click at [284, 132] on button "Confirmar" at bounding box center [290, 135] width 25 height 10
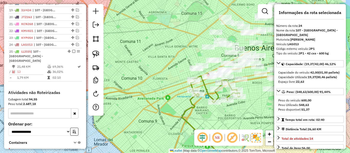
scroll to position [347, 0]
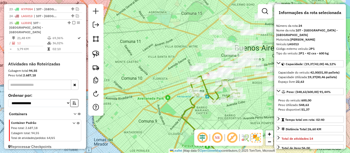
click at [205, 89] on icon at bounding box center [215, 89] width 49 height 27
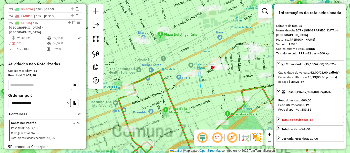
drag, startPoint x: 202, startPoint y: 95, endPoint x: 168, endPoint y: 93, distance: 34.1
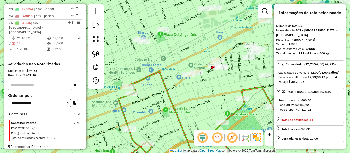
click at [150, 76] on div "Janela de atendimento Grade de atendimento Capacidade Transportadoras Veículos …" at bounding box center [175, 76] width 350 height 153
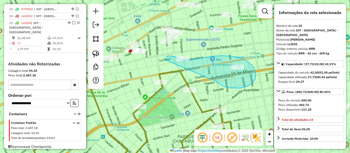
drag, startPoint x: 223, startPoint y: 86, endPoint x: 171, endPoint y: 81, distance: 52.8
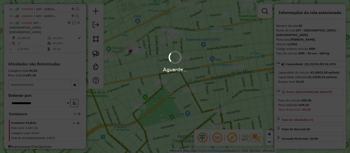
select select "**********"
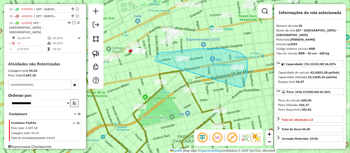
click at [154, 82] on div "Janela de atendimento Grade de atendimento Capacidade Transportadoras Veículos …" at bounding box center [175, 76] width 350 height 153
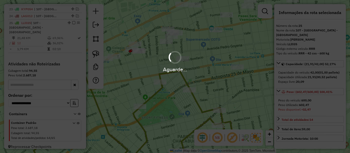
select select "**********"
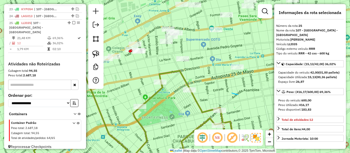
drag, startPoint x: 238, startPoint y: 95, endPoint x: 210, endPoint y: 84, distance: 30.1
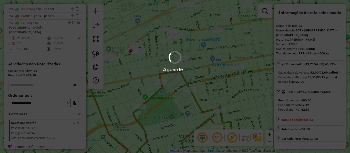
select select "**********"
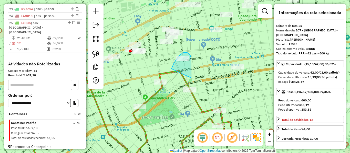
drag, startPoint x: 191, startPoint y: 74, endPoint x: 171, endPoint y: 70, distance: 20.4
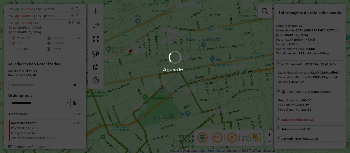
drag, startPoint x: 146, startPoint y: 71, endPoint x: 157, endPoint y: 71, distance: 11.3
click at [158, 71] on hb-app "Aguarde... Pop-up bloqueado! Seu navegador bloqueou automáticamente a abertura …" at bounding box center [175, 76] width 350 height 153
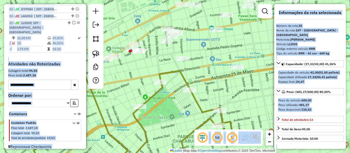
click at [138, 76] on div "Janela de atendimento Grade de atendimento Capacidade Transportadoras Veículos …" at bounding box center [175, 76] width 350 height 153
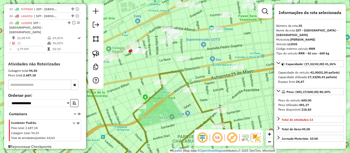
click at [159, 77] on div "Janela de atendimento Grade de atendimento Capacidade Transportadoras Veículos …" at bounding box center [175, 76] width 350 height 153
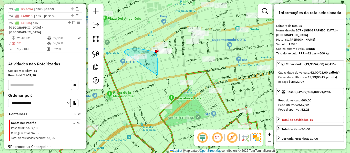
drag, startPoint x: 157, startPoint y: 62, endPoint x: 134, endPoint y: 79, distance: 28.9
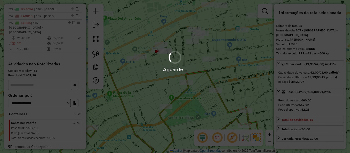
select select "**********"
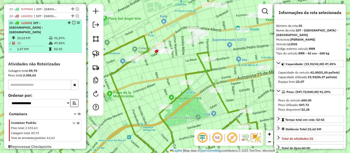
click at [73, 22] on em at bounding box center [73, 22] width 3 height 3
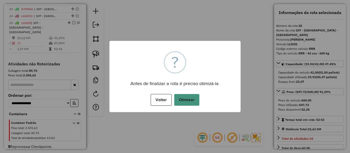
click at [184, 97] on button "Otimizar" at bounding box center [186, 100] width 25 height 12
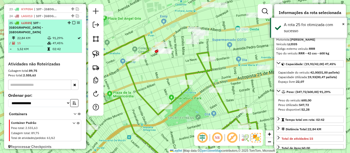
click at [72, 23] on em at bounding box center [73, 22] width 3 height 3
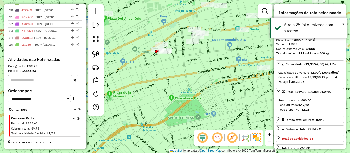
scroll to position [326, 0]
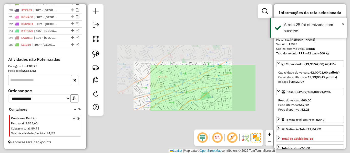
click at [218, 96] on div "Janela de atendimento Grade de atendimento Capacidade Transportadoras Veículos …" at bounding box center [175, 76] width 350 height 153
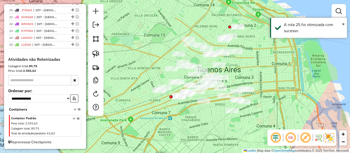
drag, startPoint x: 214, startPoint y: 115, endPoint x: 193, endPoint y: 135, distance: 29.2
click at [193, 135] on div "Janela de atendimento Grade de atendimento Capacidade Transportadoras Veículos …" at bounding box center [175, 76] width 350 height 153
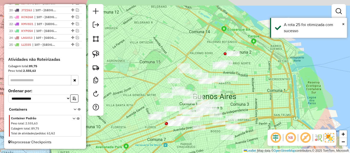
drag, startPoint x: 236, startPoint y: 87, endPoint x: 251, endPoint y: 89, distance: 15.7
click at [237, 92] on div "Janela de atendimento Grade de atendimento Capacidade Transportadoras Veículos …" at bounding box center [175, 76] width 350 height 153
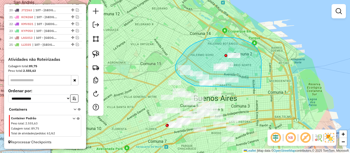
drag, startPoint x: 260, startPoint y: 88, endPoint x: 219, endPoint y: 98, distance: 42.4
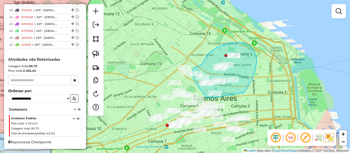
drag, startPoint x: 242, startPoint y: 93, endPoint x: 219, endPoint y: 99, distance: 24.1
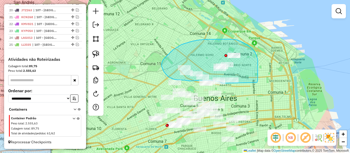
drag, startPoint x: 258, startPoint y: 76, endPoint x: 232, endPoint y: 85, distance: 27.3
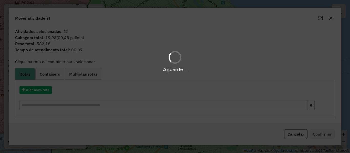
click at [44, 92] on hb-app "Aguarde... Pop-up bloqueado! Seu navegador bloqueou automáticamente a abertura …" at bounding box center [175, 76] width 350 height 153
click at [44, 92] on button "Criar nova rota" at bounding box center [35, 90] width 32 height 8
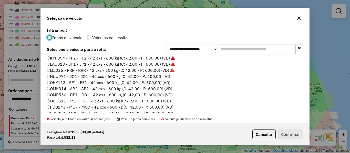
scroll to position [102, 0]
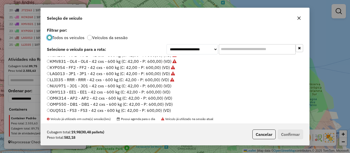
click at [165, 86] on label "NUU971 - JO1 - JO1 - 42 cxs - 600 kg (C: 42,00 - P: 600,00) (VD)" at bounding box center [109, 86] width 124 height 6
click at [287, 131] on button "Confirmar" at bounding box center [290, 135] width 25 height 10
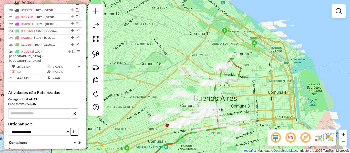
scroll to position [347, 0]
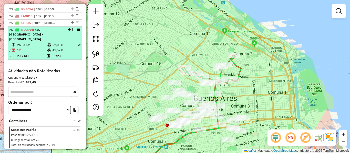
click at [72, 30] on em at bounding box center [73, 29] width 3 height 3
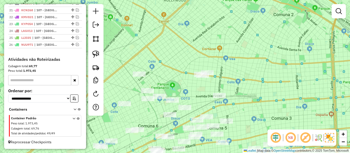
drag, startPoint x: 237, startPoint y: 86, endPoint x: 256, endPoint y: 50, distance: 40.9
click at [256, 50] on div "Janela de atendimento Grade de atendimento Capacidade Transportadoras Veículos …" at bounding box center [175, 76] width 350 height 153
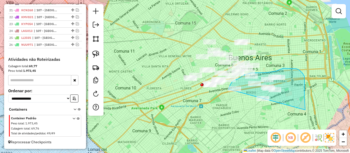
drag, startPoint x: 305, startPoint y: 110, endPoint x: 245, endPoint y: 109, distance: 59.9
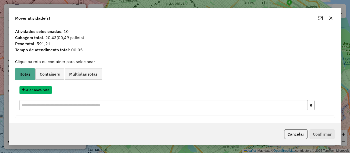
click at [41, 89] on button "Criar nova rota" at bounding box center [35, 90] width 32 height 8
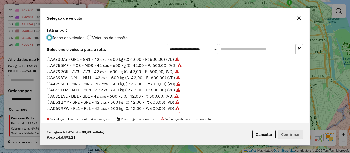
scroll to position [3, 2]
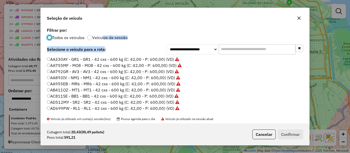
drag, startPoint x: 104, startPoint y: 40, endPoint x: 106, endPoint y: 39, distance: 2.9
click at [104, 39] on div "**********" at bounding box center [175, 74] width 268 height 97
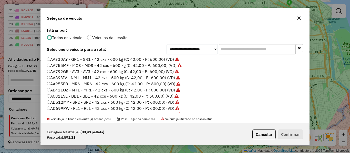
click at [114, 34] on div "Todos os veiculos Veículos da sessão" at bounding box center [175, 37] width 256 height 6
click at [117, 38] on label "Veículos da sessão" at bounding box center [109, 38] width 35 height 4
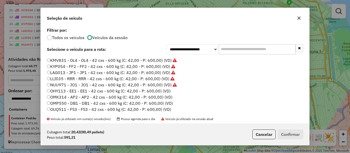
scroll to position [101, 0]
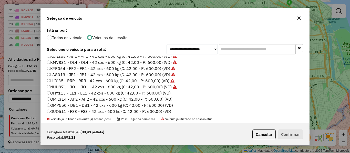
click at [165, 95] on label "OHY113 - EE1 - EE1 - 42 cxs - 600 kg (C: 42,00 - P: 600,00) (VD)" at bounding box center [109, 93] width 124 height 6
click at [286, 137] on button "Confirmar" at bounding box center [290, 135] width 25 height 10
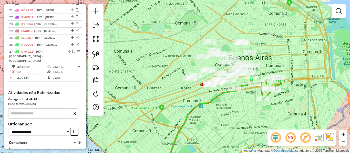
scroll to position [347, 0]
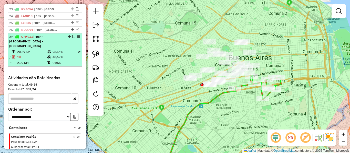
click at [72, 37] on em at bounding box center [73, 36] width 3 height 3
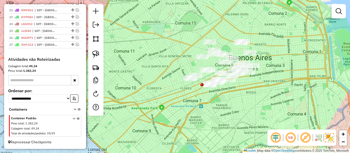
scroll to position [340, 0]
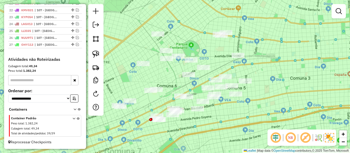
drag, startPoint x: 270, startPoint y: 67, endPoint x: 261, endPoint y: 65, distance: 8.8
click at [258, 62] on div "Janela de atendimento Grade de atendimento Capacidade Transportadoras Veículos …" at bounding box center [175, 76] width 350 height 153
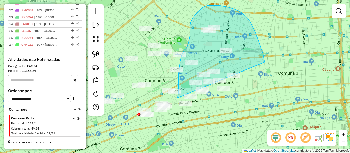
drag, startPoint x: 256, startPoint y: 33, endPoint x: 209, endPoint y: 124, distance: 101.7
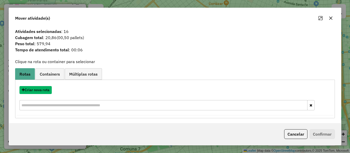
click at [45, 91] on button "Criar nova rota" at bounding box center [35, 90] width 32 height 8
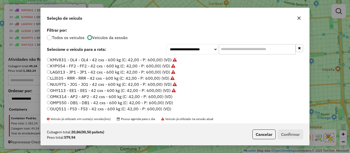
scroll to position [128, 0]
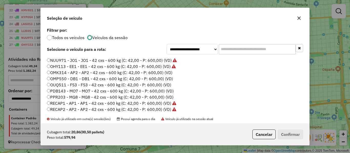
click at [165, 73] on label "OMK314 - AP2 - AP2 - 42 cxs - 600 kg (C: 42,00 - P: 600,00) (VD)" at bounding box center [109, 73] width 125 height 6
drag, startPoint x: 274, startPoint y: 139, endPoint x: 288, endPoint y: 134, distance: 15.2
click at [282, 135] on p-footer "Cubagem total: 20,86 (00,50 pallets) Peso total: 579,94 Cancelar Confirmar" at bounding box center [276, 135] width 53 height 10
click at [288, 134] on button "Confirmar" at bounding box center [290, 135] width 25 height 10
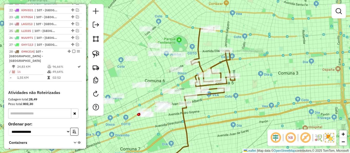
scroll to position [347, 0]
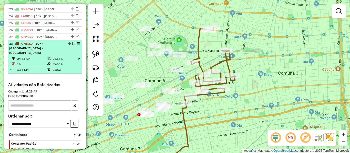
click at [72, 44] on em at bounding box center [73, 43] width 3 height 3
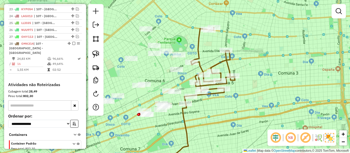
scroll to position [346, 0]
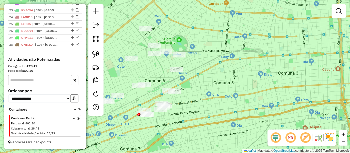
drag, startPoint x: 254, startPoint y: 109, endPoint x: 274, endPoint y: 102, distance: 21.5
click at [273, 104] on div "Janela de atendimento Grade de atendimento Capacidade Transportadoras Veículos …" at bounding box center [175, 76] width 350 height 153
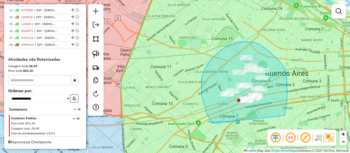
drag, startPoint x: 285, startPoint y: 112, endPoint x: 218, endPoint y: 123, distance: 68.5
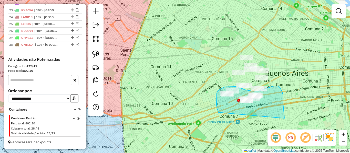
drag, startPoint x: 284, startPoint y: 119, endPoint x: 225, endPoint y: 113, distance: 59.6
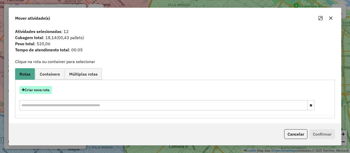
click at [48, 90] on button "Criar nova rota" at bounding box center [35, 90] width 32 height 8
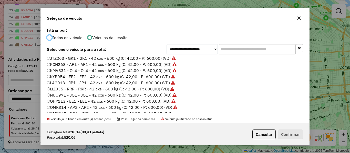
scroll to position [102, 0]
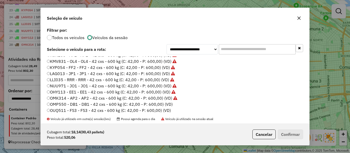
click at [170, 102] on label "OMP550 - DB1 - DB1 - 42 cxs - 600 kg (C: 42,00 - P: 600,00) (VD)" at bounding box center [110, 104] width 126 height 6
click at [297, 133] on button "Confirmar" at bounding box center [290, 135] width 25 height 10
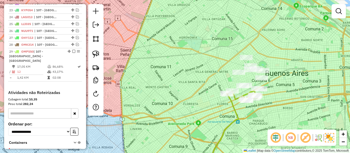
scroll to position [347, 0]
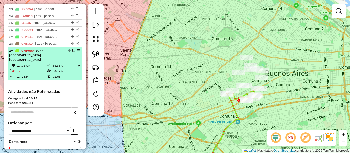
click at [72, 50] on em at bounding box center [73, 50] width 3 height 3
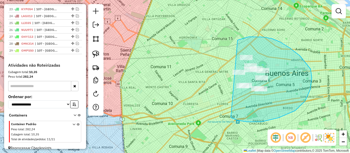
drag, startPoint x: 261, startPoint y: 122, endPoint x: 218, endPoint y: 79, distance: 61.0
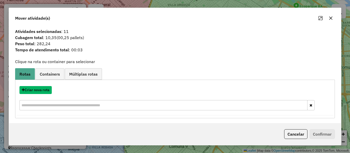
click at [41, 90] on button "Criar nova rota" at bounding box center [35, 90] width 32 height 8
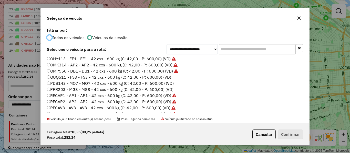
scroll to position [127, 0]
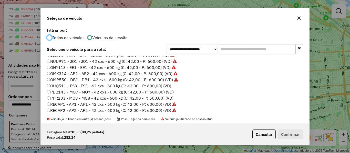
drag, startPoint x: 166, startPoint y: 85, endPoint x: 196, endPoint y: 93, distance: 31.1
click at [166, 85] on label "OUQ511 - FS3 - FS3 - 42 cxs - 600 kg (C: 42,00 - P: 600,00) (VD)" at bounding box center [109, 86] width 124 height 6
click at [298, 135] on button "Confirmar" at bounding box center [290, 135] width 25 height 10
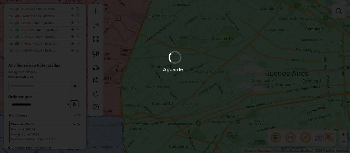
scroll to position [301, 0]
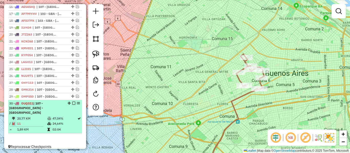
click at [73, 103] on em at bounding box center [73, 103] width 3 height 3
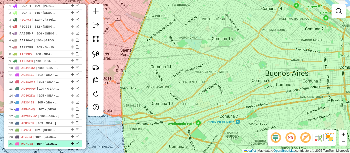
scroll to position [152, 0]
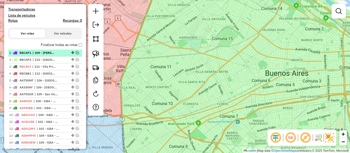
click at [68, 50] on li "1 - RECAP1 | 109 - San Vicente - Alejandro Korn - Glew" at bounding box center [45, 53] width 74 height 7
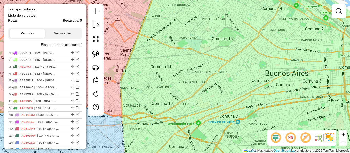
select select "**********"
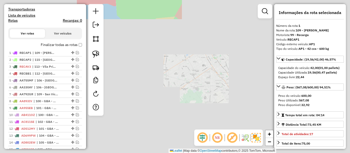
click at [70, 46] on label "Finalizar todas as rotas" at bounding box center [61, 44] width 41 height 5
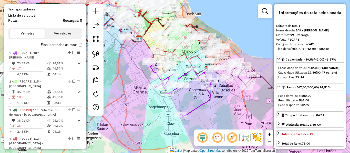
click at [14, 19] on h4 "Rotas" at bounding box center [12, 20] width 9 height 4
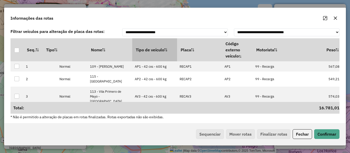
click at [160, 54] on th "Tipo de veículo" at bounding box center [154, 49] width 45 height 23
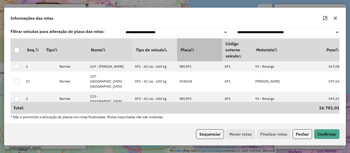
click at [212, 54] on th "Placa" at bounding box center [199, 49] width 45 height 23
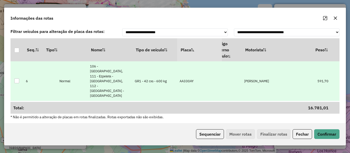
scroll to position [0, 28]
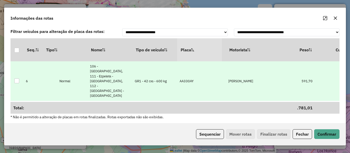
drag, startPoint x: 225, startPoint y: 71, endPoint x: 228, endPoint y: 71, distance: 3.6
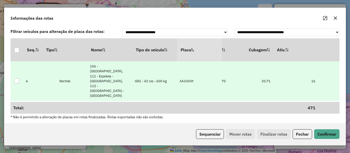
scroll to position [0, 138]
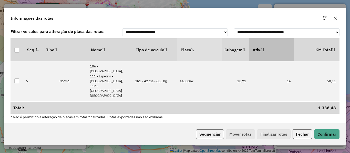
click at [281, 55] on th "Ativ." at bounding box center [271, 49] width 45 height 23
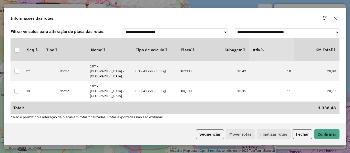
click at [281, 54] on th "Ativ." at bounding box center [271, 49] width 45 height 23
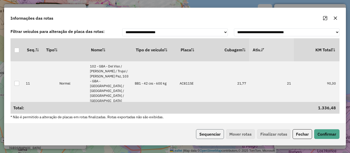
click at [209, 131] on button "Sequenciar" at bounding box center [210, 135] width 28 height 10
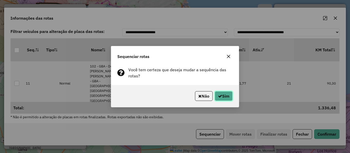
click at [221, 96] on icon "button" at bounding box center [220, 96] width 4 height 4
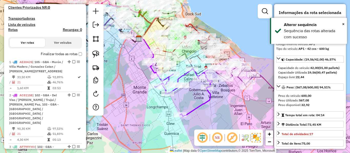
scroll to position [120, 0]
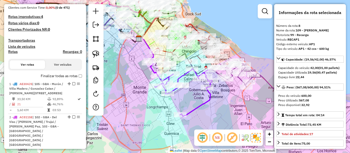
click at [65, 73] on label "Finalizar todas as rotas" at bounding box center [61, 75] width 41 height 5
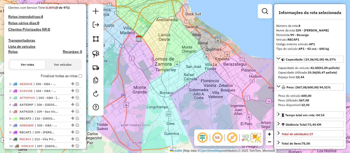
click at [65, 77] on label "Finalizar todas as rotas" at bounding box center [61, 75] width 41 height 5
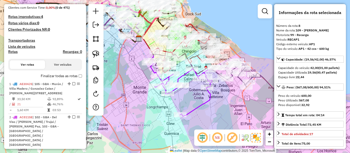
click at [65, 77] on label "Finalizar todas as rotas" at bounding box center [61, 75] width 41 height 5
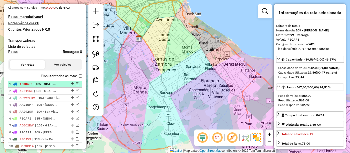
click at [61, 87] on li "1 - AE304JS | 105 - GBA - Morón / Villa Madero / Gonzalez Catan / Virrey Del Pi…" at bounding box center [45, 84] width 74 height 7
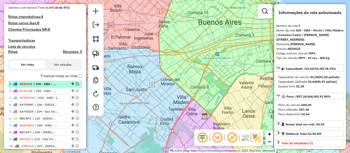
click at [76, 85] on em at bounding box center [77, 83] width 3 height 3
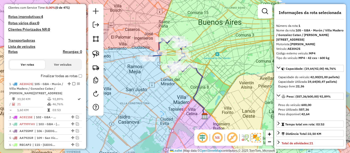
drag, startPoint x: 189, startPoint y: 80, endPoint x: 199, endPoint y: 73, distance: 11.9
click at [189, 80] on div "Janela de atendimento Grade de atendimento Capacidade Transportadoras Veículos …" at bounding box center [175, 76] width 350 height 153
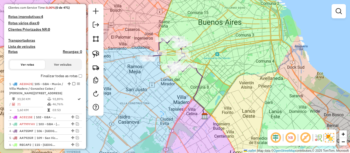
click at [199, 73] on icon at bounding box center [197, 91] width 13 height 51
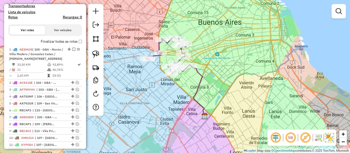
select select "**********"
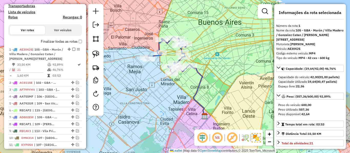
scroll to position [197, 0]
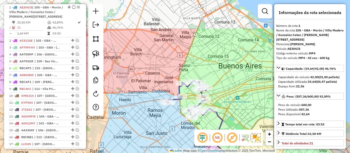
drag, startPoint x: 199, startPoint y: 73, endPoint x: 219, endPoint y: 117, distance: 48.2
click at [219, 117] on icon at bounding box center [217, 135] width 13 height 51
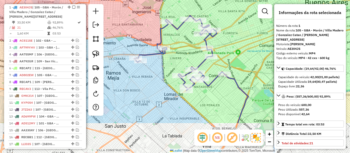
drag, startPoint x: 191, startPoint y: 105, endPoint x: 187, endPoint y: 55, distance: 50.4
click at [187, 55] on div "Janela de atendimento Grade de atendimento Capacidade Transportadoras Veículos …" at bounding box center [175, 76] width 350 height 153
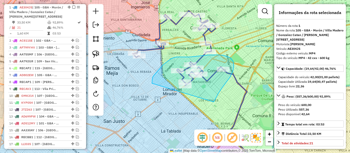
drag, startPoint x: 230, startPoint y: 78, endPoint x: 159, endPoint y: 114, distance: 79.1
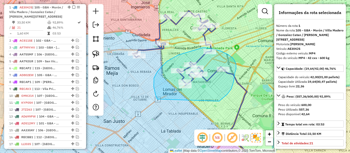
drag, startPoint x: 220, startPoint y: 100, endPoint x: 159, endPoint y: 102, distance: 61.5
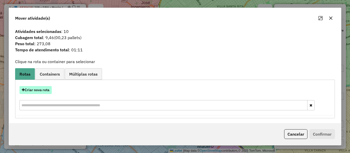
click at [41, 92] on button "Criar nova rota" at bounding box center [35, 90] width 32 height 8
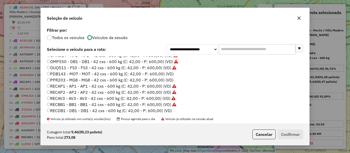
scroll to position [153, 0]
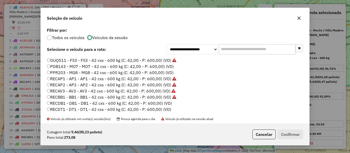
click at [168, 68] on label "PDB143 - MO7 - MO7 - 42 cxs - 600 kg (C: 42,00 - P: 600,00) (VD)" at bounding box center [110, 67] width 127 height 6
click at [291, 133] on button "Confirmar" at bounding box center [290, 135] width 25 height 10
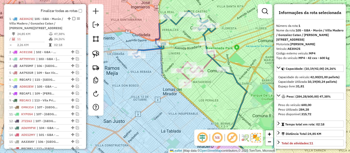
scroll to position [197, 0]
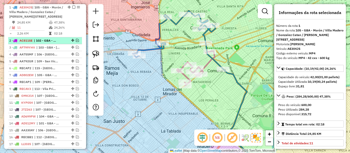
click at [60, 43] on div "2 - AC811SE | 102 - GBA - Del Viso / Don Torcuato / Trujui / José C. Paz, 103 -…" at bounding box center [36, 40] width 54 height 5
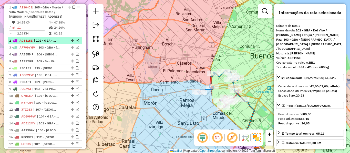
click at [76, 42] on em at bounding box center [77, 40] width 3 height 3
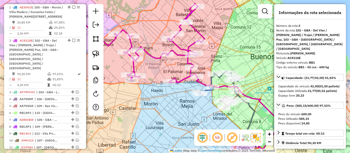
drag, startPoint x: 215, startPoint y: 61, endPoint x: 240, endPoint y: 78, distance: 30.5
click at [244, 79] on div "Janela de atendimento Grade de atendimento Capacidade Transportadoras Veículos …" at bounding box center [175, 76] width 350 height 153
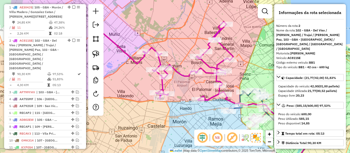
click at [213, 72] on icon at bounding box center [165, 61] width 136 height 79
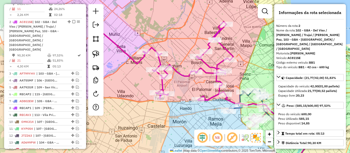
scroll to position [235, 0]
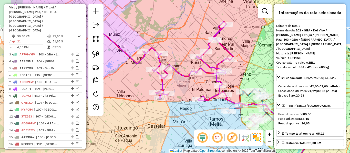
drag, startPoint x: 203, startPoint y: 85, endPoint x: 244, endPoint y: 91, distance: 41.6
click at [240, 91] on div "Janela de atendimento Grade de atendimento Capacidade Transportadoras Veículos …" at bounding box center [175, 76] width 350 height 153
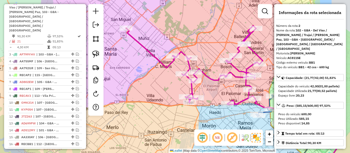
drag, startPoint x: 237, startPoint y: 92, endPoint x: 209, endPoint y: 101, distance: 30.3
click at [209, 91] on div "Janela de atendimento Grade de atendimento Capacidade Transportadoras Veículos …" at bounding box center [175, 76] width 350 height 153
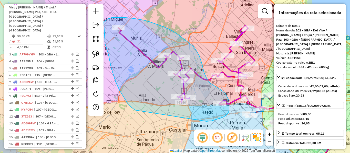
drag, startPoint x: 212, startPoint y: 121, endPoint x: 135, endPoint y: 110, distance: 76.8
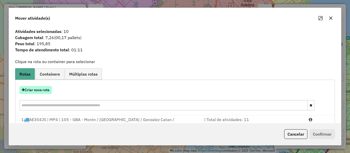
click at [41, 93] on button "Criar nova rota" at bounding box center [35, 90] width 32 height 8
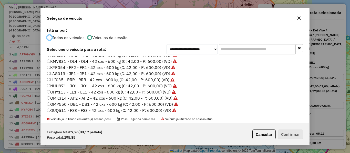
scroll to position [128, 0]
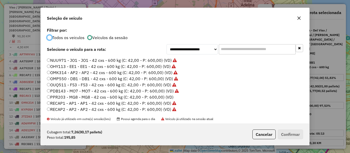
click at [169, 98] on label "PPR203 - MG8 - MG8 - 42 cxs - 600 kg (C: 42,00 - P: 600,00) (VD)" at bounding box center [110, 97] width 126 height 6
click at [298, 136] on button "Confirmar" at bounding box center [290, 135] width 25 height 10
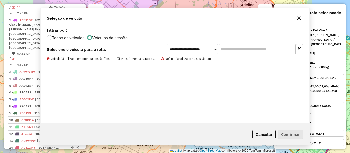
scroll to position [235, 0]
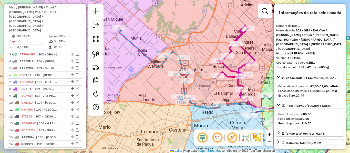
click at [229, 71] on icon at bounding box center [236, 62] width 38 height 75
click at [230, 69] on icon at bounding box center [236, 62] width 38 height 75
click at [231, 69] on icon at bounding box center [236, 62] width 38 height 75
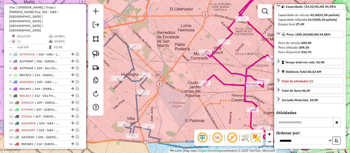
scroll to position [77, 0]
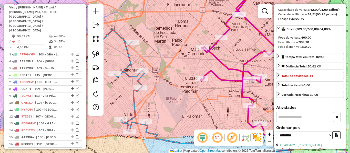
drag, startPoint x: 209, startPoint y: 109, endPoint x: 171, endPoint y: 92, distance: 41.7
click at [194, 94] on div "Janela de atendimento Grade de atendimento Capacidade Transportadoras Veículos …" at bounding box center [175, 76] width 350 height 153
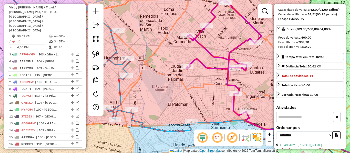
click at [117, 92] on icon at bounding box center [93, 58] width 195 height 147
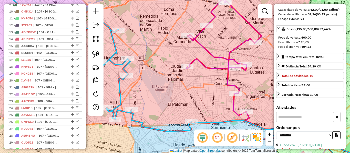
scroll to position [408, 0]
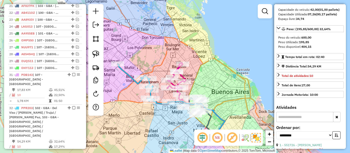
click at [171, 115] on div "Rota 32 - Placa PPR203 551726 - Pablo Granado Janela de atendimento Grade de at…" at bounding box center [175, 76] width 350 height 153
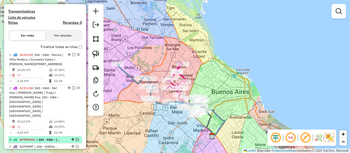
scroll to position [179, 0]
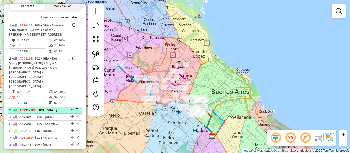
click at [65, 109] on div at bounding box center [72, 110] width 15 height 3
select select "**********"
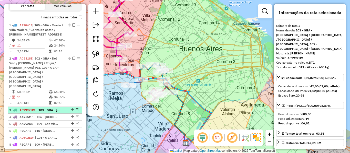
click at [76, 109] on em at bounding box center [77, 110] width 3 height 3
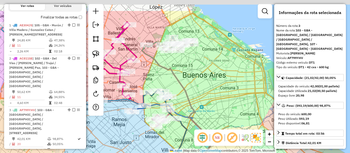
drag, startPoint x: 195, startPoint y: 73, endPoint x: 200, endPoint y: 100, distance: 26.5
click at [201, 102] on div "Janela de atendimento Grade de atendimento Capacidade Transportadoras Veículos …" at bounding box center [175, 76] width 350 height 153
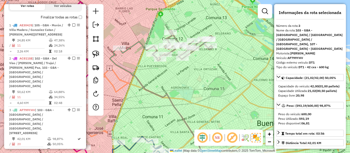
drag, startPoint x: 173, startPoint y: 89, endPoint x: 185, endPoint y: 114, distance: 27.8
click at [185, 114] on div "Janela de atendimento Grade de atendimento Capacidade Transportadoras Veículos …" at bounding box center [175, 76] width 350 height 153
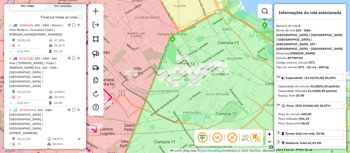
click at [167, 118] on icon at bounding box center [166, 120] width 88 height 96
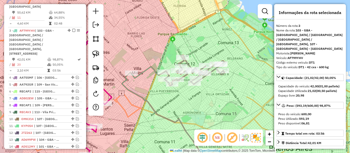
scroll to position [273, 0]
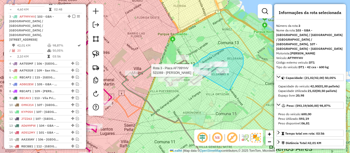
drag, startPoint x: 229, startPoint y: 91, endPoint x: 188, endPoint y: 94, distance: 40.6
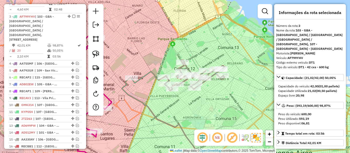
drag, startPoint x: 247, startPoint y: 54, endPoint x: 238, endPoint y: 94, distance: 41.8
click at [238, 94] on div "Janela de atendimento Grade de atendimento Capacidade Transportadoras Veículos …" at bounding box center [175, 76] width 350 height 153
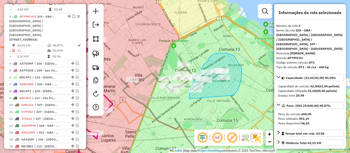
drag, startPoint x: 233, startPoint y: 96, endPoint x: 189, endPoint y: 99, distance: 44.7
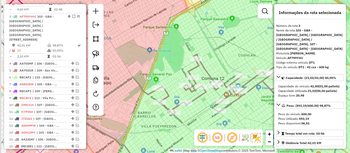
drag, startPoint x: 194, startPoint y: 61, endPoint x: 251, endPoint y: 51, distance: 57.8
click at [251, 51] on div "Janela de atendimento Grade de atendimento Capacidade Transportadoras Veículos …" at bounding box center [175, 76] width 350 height 153
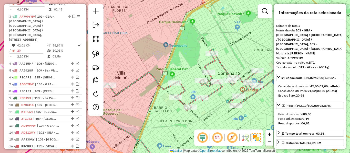
drag, startPoint x: 215, startPoint y: 120, endPoint x: 243, endPoint y: 111, distance: 28.8
click at [243, 111] on div "Janela de atendimento Grade de atendimento Capacidade Transportadoras Veículos …" at bounding box center [175, 76] width 350 height 153
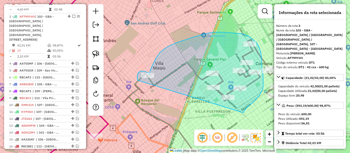
drag, startPoint x: 245, startPoint y: 110, endPoint x: 150, endPoint y: 101, distance: 95.7
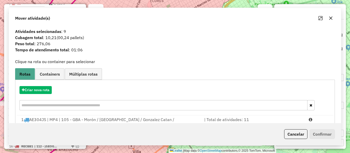
click at [252, 92] on div "Janela de atendimento Grade de atendimento Capacidade Transportadoras Veículos …" at bounding box center [175, 76] width 350 height 153
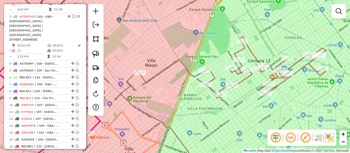
click at [242, 94] on div "Janela de atendimento Grade de atendimento Capacidade Transportadoras Veículos …" at bounding box center [175, 76] width 350 height 153
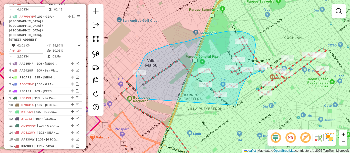
drag, startPoint x: 236, startPoint y: 105, endPoint x: 141, endPoint y: 102, distance: 94.3
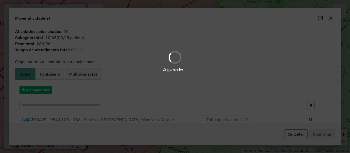
click at [44, 90] on div "Aguarde..." at bounding box center [175, 76] width 350 height 153
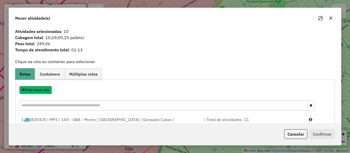
click at [44, 90] on button "Criar nova rota" at bounding box center [35, 90] width 32 height 8
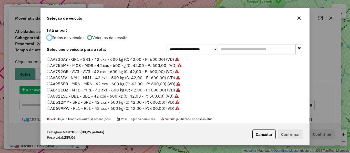
click at [44, 90] on div "**********" at bounding box center [175, 76] width 350 height 153
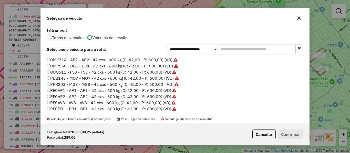
scroll to position [153, 0]
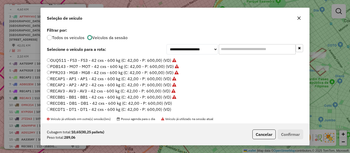
click at [170, 105] on label "RECDB1 - DB1 - DB1 - 42 cxs - 600 kg (C: 42,00 - P: 600,00) (VD)" at bounding box center [109, 103] width 125 height 6
click at [294, 135] on button "Confirmar" at bounding box center [290, 135] width 25 height 10
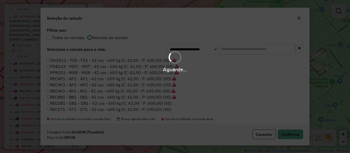
scroll to position [235, 0]
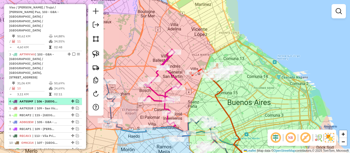
click at [55, 99] on span "| 106 - La Plata" at bounding box center [47, 101] width 24 height 5
select select "**********"
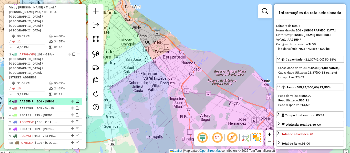
click at [77, 100] on em at bounding box center [77, 101] width 3 height 3
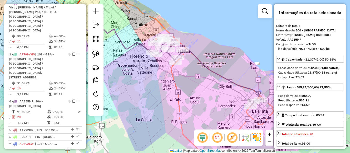
drag, startPoint x: 250, startPoint y: 99, endPoint x: 243, endPoint y: 87, distance: 14.8
click at [243, 87] on icon at bounding box center [206, 71] width 109 height 70
click at [242, 82] on div "Janela de atendimento Grade de atendimento Capacidade Transportadoras Veículos …" at bounding box center [175, 76] width 350 height 153
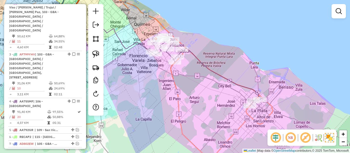
click at [241, 86] on icon at bounding box center [206, 71] width 109 height 70
select select "**********"
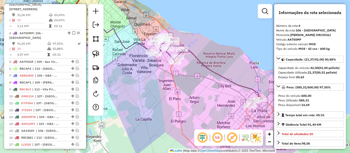
scroll to position [311, 0]
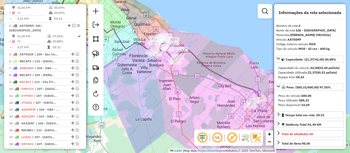
drag, startPoint x: 193, startPoint y: 87, endPoint x: 190, endPoint y: 87, distance: 3.1
click at [190, 87] on div "Janela de atendimento Grade de atendimento Capacidade Transportadoras Veículos …" at bounding box center [175, 76] width 350 height 153
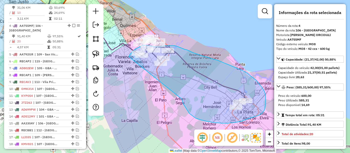
drag, startPoint x: 182, startPoint y: 99, endPoint x: 141, endPoint y: 71, distance: 49.4
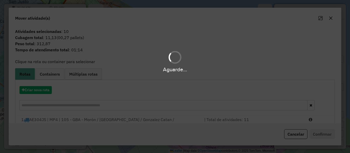
click at [45, 92] on div "Aguarde..." at bounding box center [175, 76] width 350 height 153
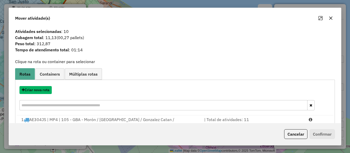
click at [45, 92] on button "Criar nova rota" at bounding box center [35, 90] width 32 height 8
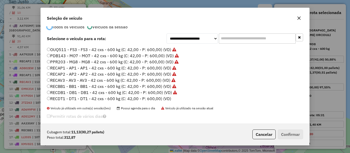
scroll to position [16, 0]
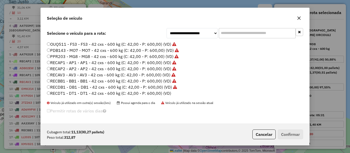
click at [162, 94] on label "RECDT1 - DT1 - DT1 - 42 cxs - 600 kg (C: 42,00 - P: 600,00) (VD)" at bounding box center [109, 93] width 124 height 6
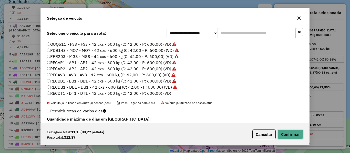
click at [296, 131] on button "Confirmar" at bounding box center [290, 135] width 25 height 10
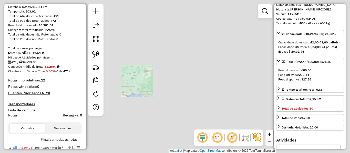
scroll to position [80, 0]
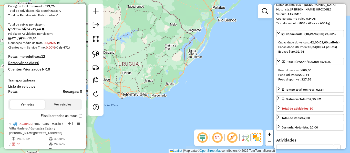
click at [15, 93] on h4 "Rotas" at bounding box center [12, 92] width 9 height 4
click at [68, 120] on div "Finalizar todas as rotas" at bounding box center [45, 118] width 74 height 6
click at [69, 118] on label "Finalizar todas as rotas" at bounding box center [61, 115] width 41 height 5
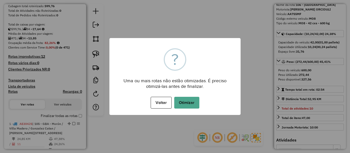
click at [69, 117] on div "× ? Uma ou mais rotas não estão otimizadas. É preciso otimizá-las antes de fina…" at bounding box center [175, 76] width 350 height 153
click at [189, 102] on button "Otimizar" at bounding box center [186, 103] width 25 height 12
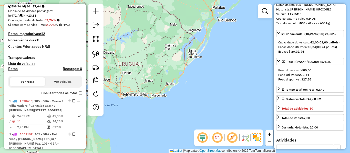
scroll to position [106, 0]
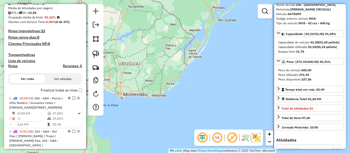
click at [45, 91] on label "Finalizar todas as rotas" at bounding box center [61, 90] width 41 height 5
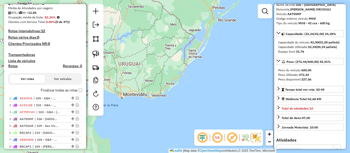
click at [45, 91] on label "Finalizar todas as rotas" at bounding box center [61, 90] width 41 height 5
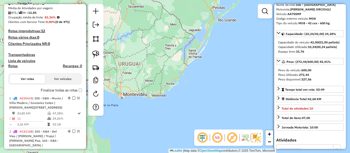
click at [10, 68] on h4 "Rotas" at bounding box center [12, 66] width 9 height 4
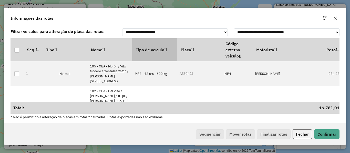
click at [150, 54] on th "Tipo de veículo" at bounding box center [154, 49] width 45 height 23
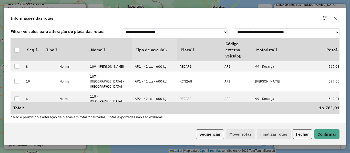
drag, startPoint x: 207, startPoint y: 126, endPoint x: 208, endPoint y: 129, distance: 3.1
click at [208, 129] on div "Sequenciar Mover rotas Finalizar rotas Fechar Confirmar" at bounding box center [174, 134] width 341 height 22
click at [209, 130] on button "Sequenciar" at bounding box center [210, 135] width 28 height 10
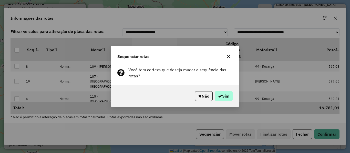
click at [226, 101] on div "Não Sim" at bounding box center [175, 96] width 128 height 22
click at [224, 94] on button "Sim" at bounding box center [224, 96] width 18 height 10
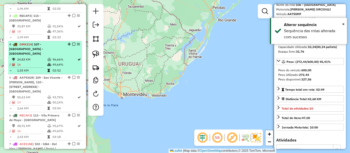
scroll to position [0, 0]
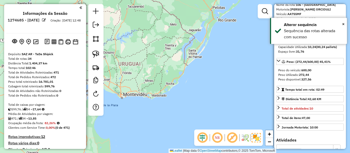
drag, startPoint x: 81, startPoint y: 94, endPoint x: 79, endPoint y: 42, distance: 51.8
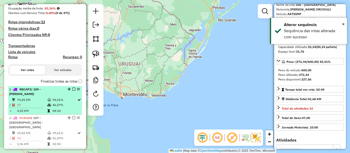
scroll to position [128, 0]
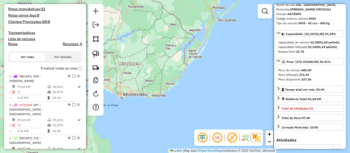
click at [62, 69] on label "Finalizar todas as rotas" at bounding box center [61, 68] width 41 height 5
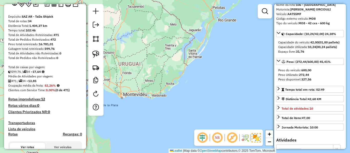
scroll to position [0, 0]
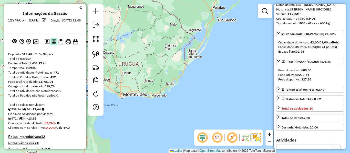
click at [52, 44] on img at bounding box center [53, 41] width 5 height 5
click at [59, 41] on img at bounding box center [60, 41] width 5 height 5
click at [60, 43] on img at bounding box center [60, 41] width 5 height 5
click at [69, 43] on img at bounding box center [67, 41] width 5 height 5
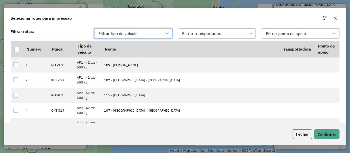
scroll to position [4, 23]
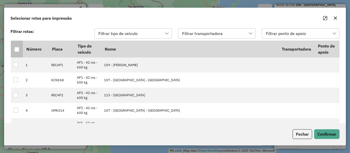
click at [17, 50] on div at bounding box center [16, 49] width 5 height 5
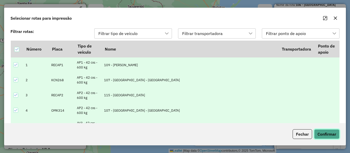
click at [319, 132] on button "Confirmar" at bounding box center [326, 135] width 25 height 10
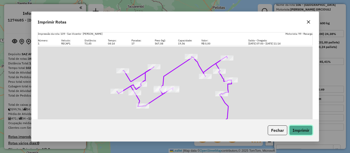
click at [308, 131] on button "Imprimir" at bounding box center [300, 131] width 23 height 10
click at [308, 22] on icon "button" at bounding box center [308, 21] width 3 height 3
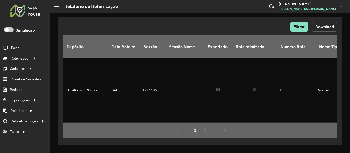
click at [325, 24] on button "Download" at bounding box center [324, 27] width 25 height 10
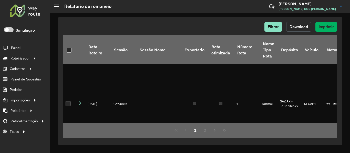
click at [303, 28] on span "Download" at bounding box center [298, 27] width 18 height 4
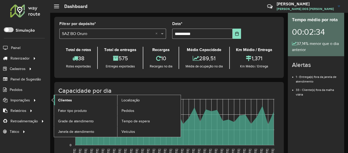
click at [86, 103] on link "Clientes" at bounding box center [85, 100] width 63 height 10
